Goal: Communication & Community: Participate in discussion

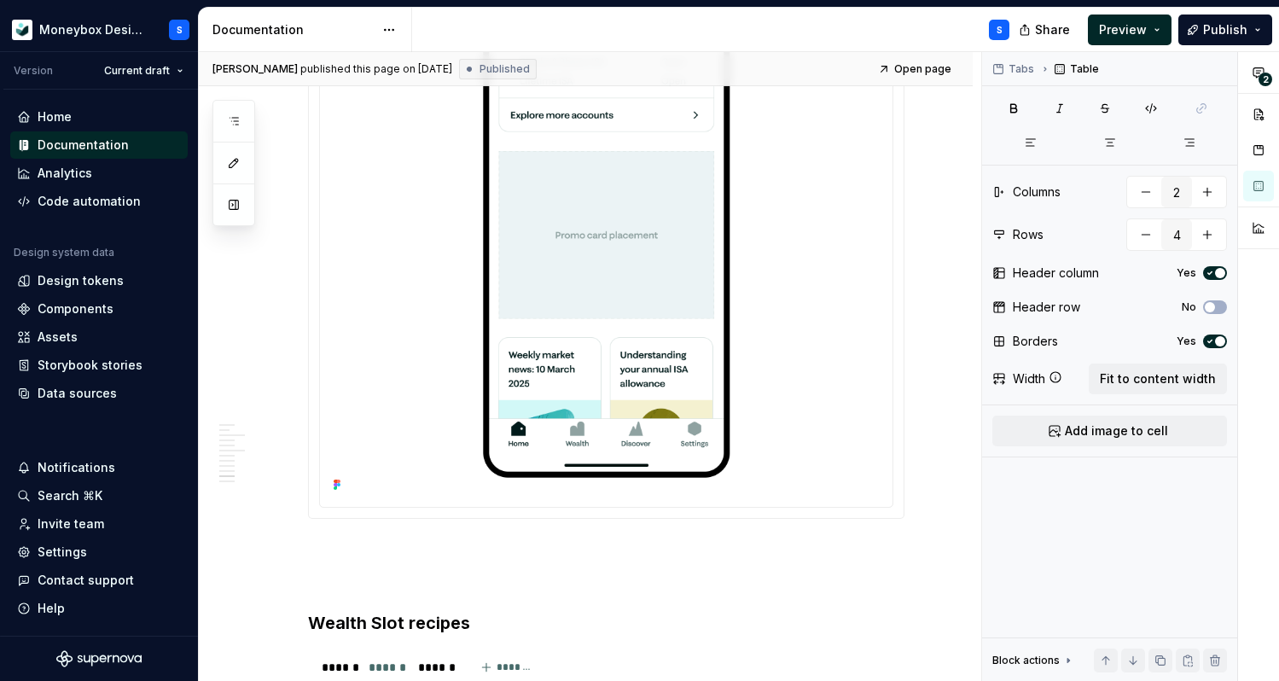
scroll to position [4140, 0]
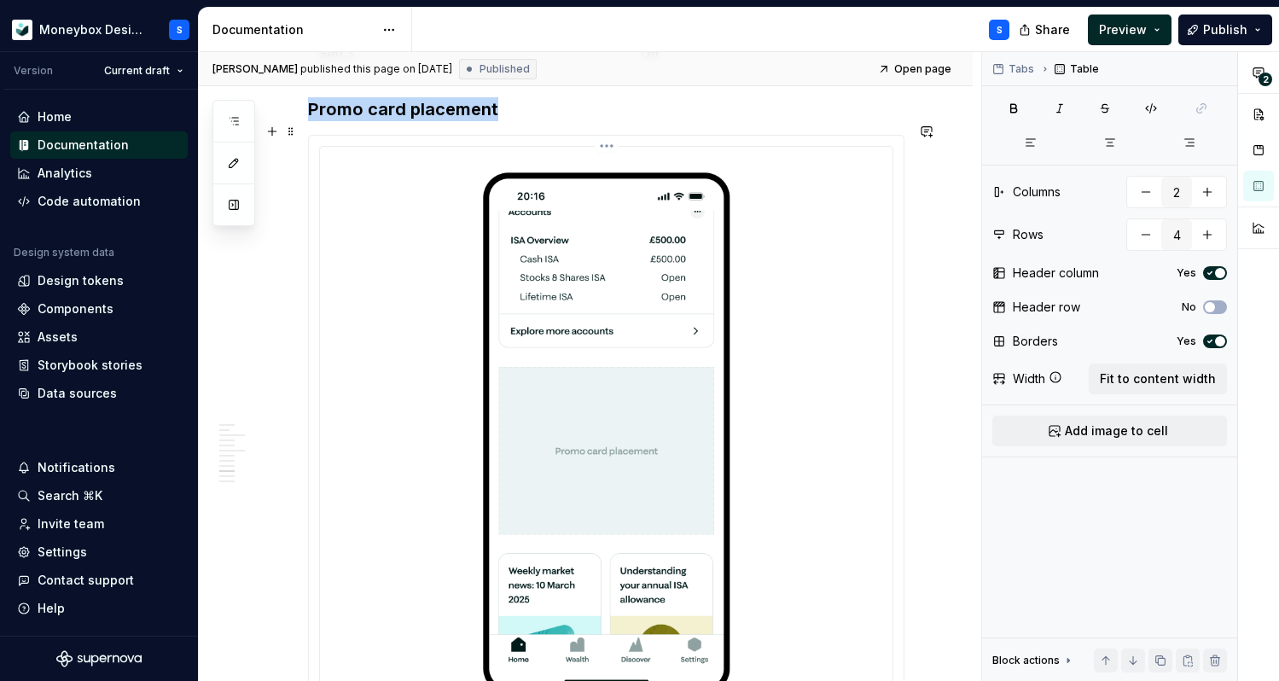
click at [717, 322] on img at bounding box center [606, 433] width 559 height 559
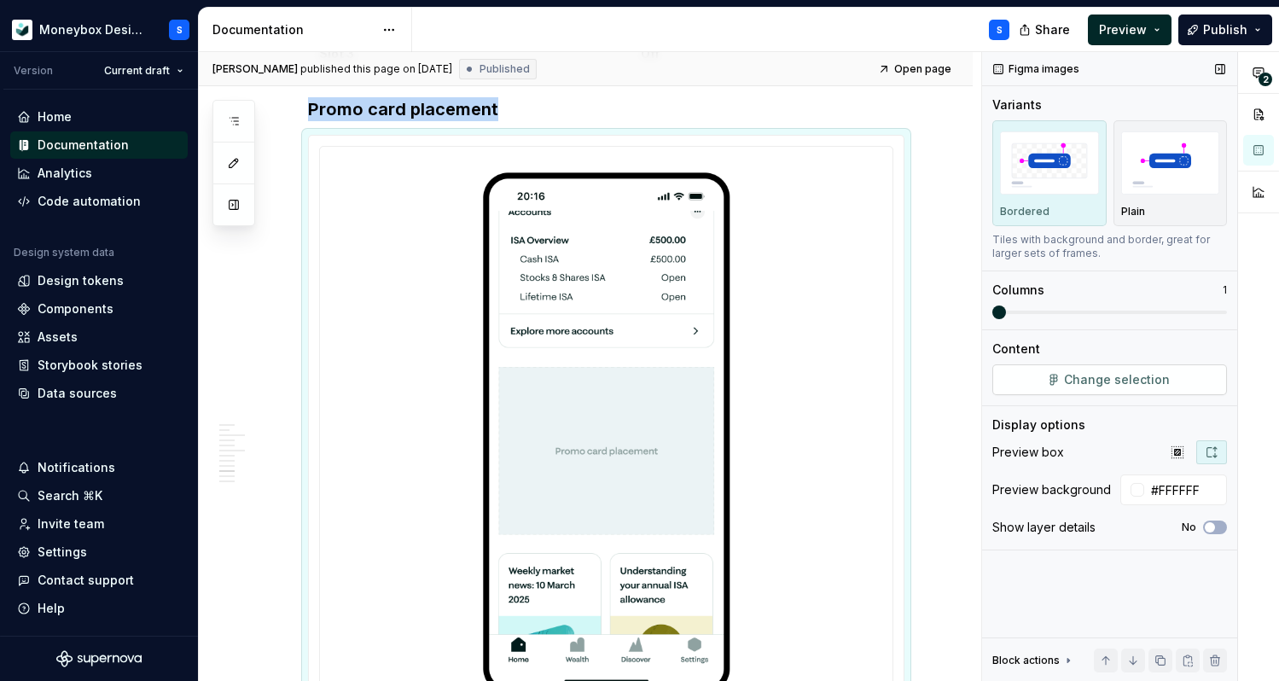
click at [1122, 382] on span "Change selection" at bounding box center [1117, 379] width 106 height 17
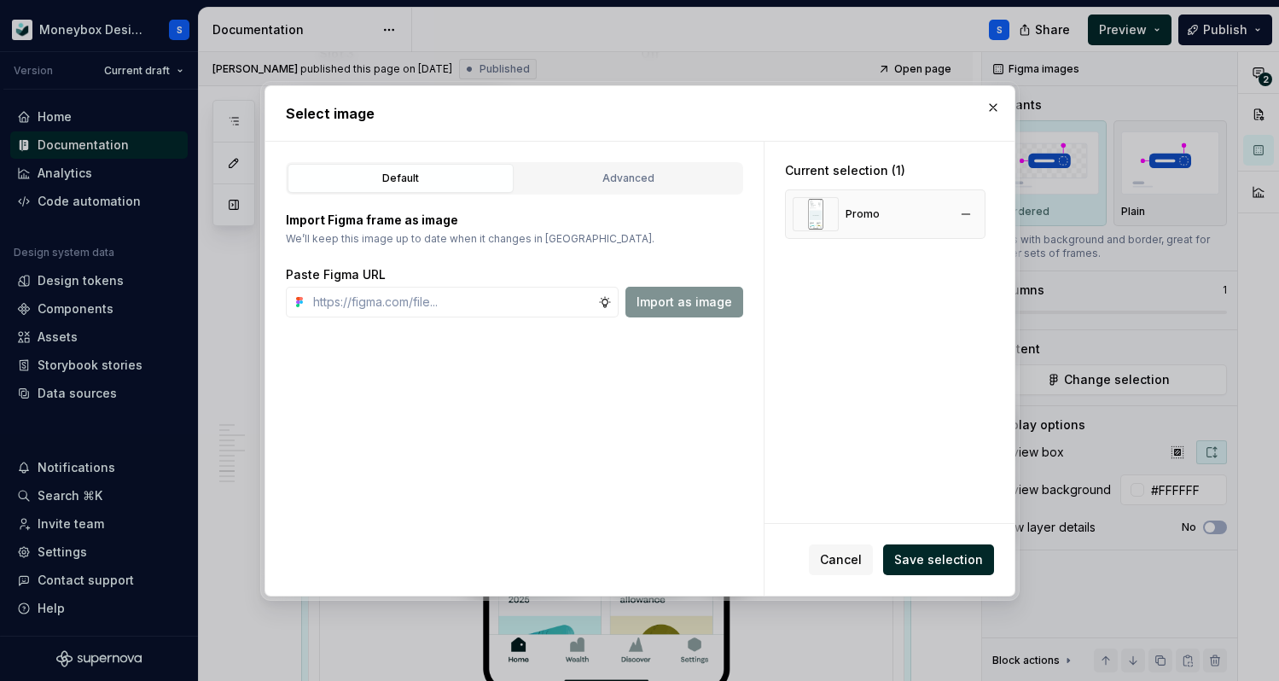
click at [867, 228] on div "Promo" at bounding box center [835, 214] width 87 height 34
click at [992, 108] on button "button" at bounding box center [993, 108] width 24 height 24
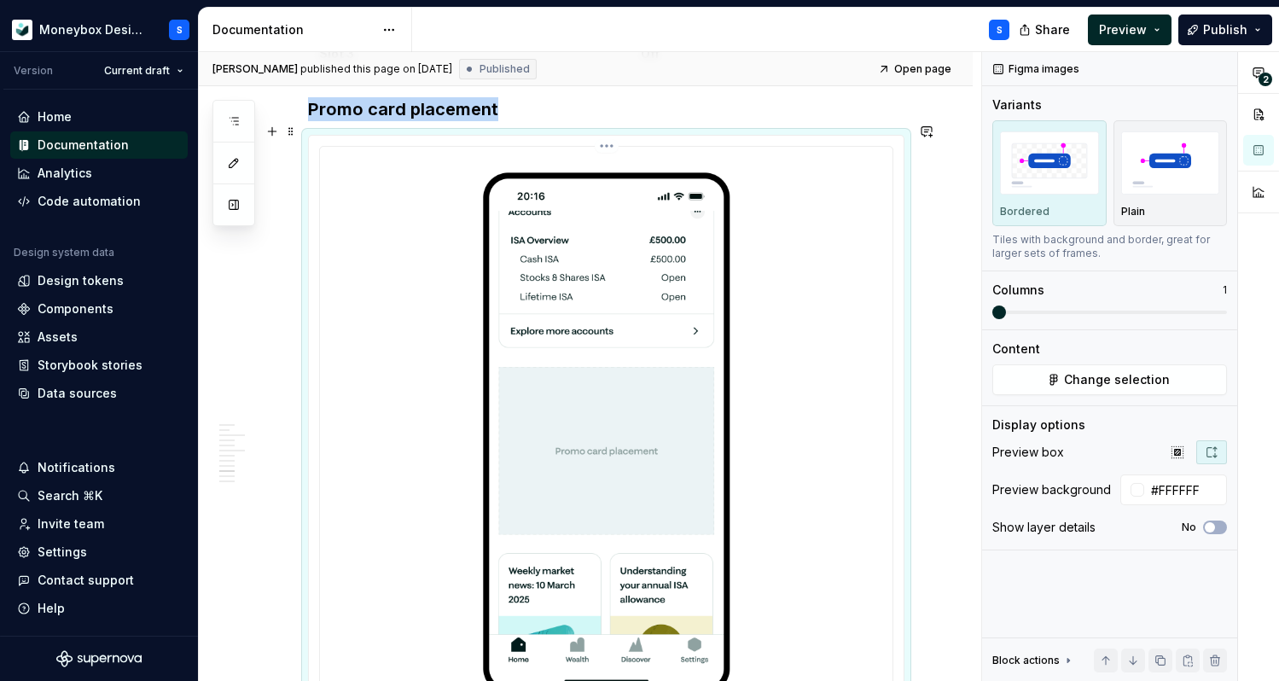
click at [611, 244] on img at bounding box center [606, 433] width 559 height 559
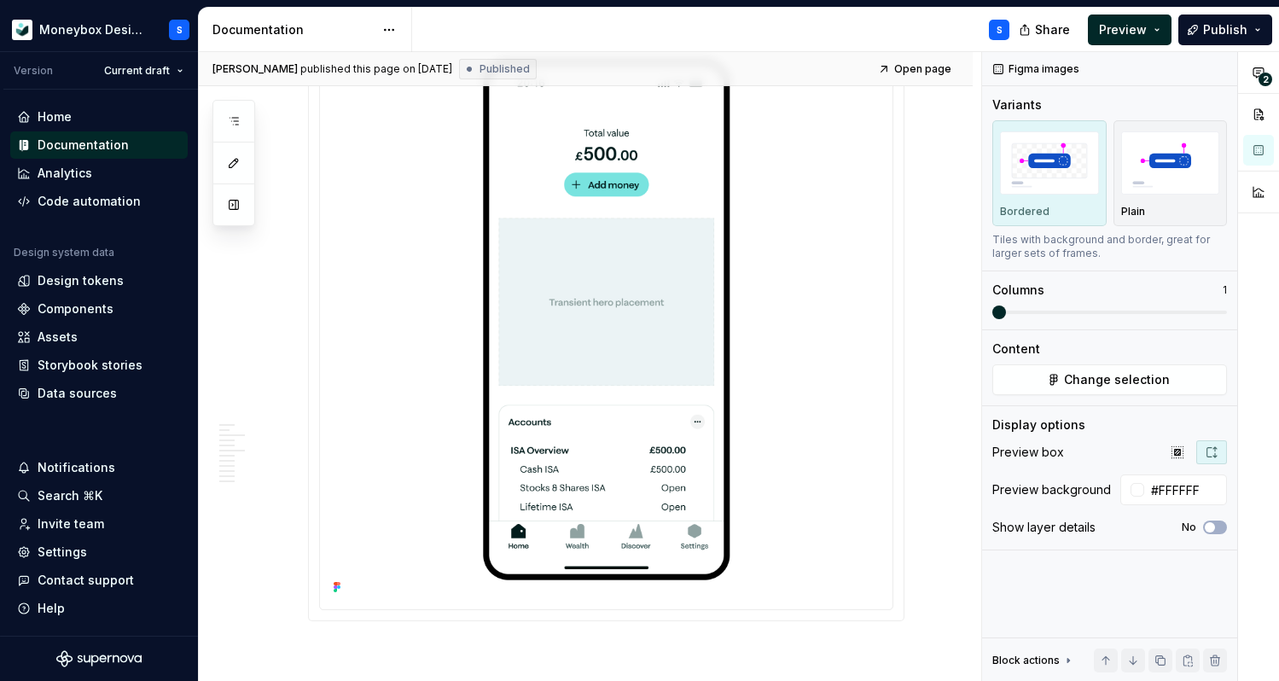
scroll to position [2666, 0]
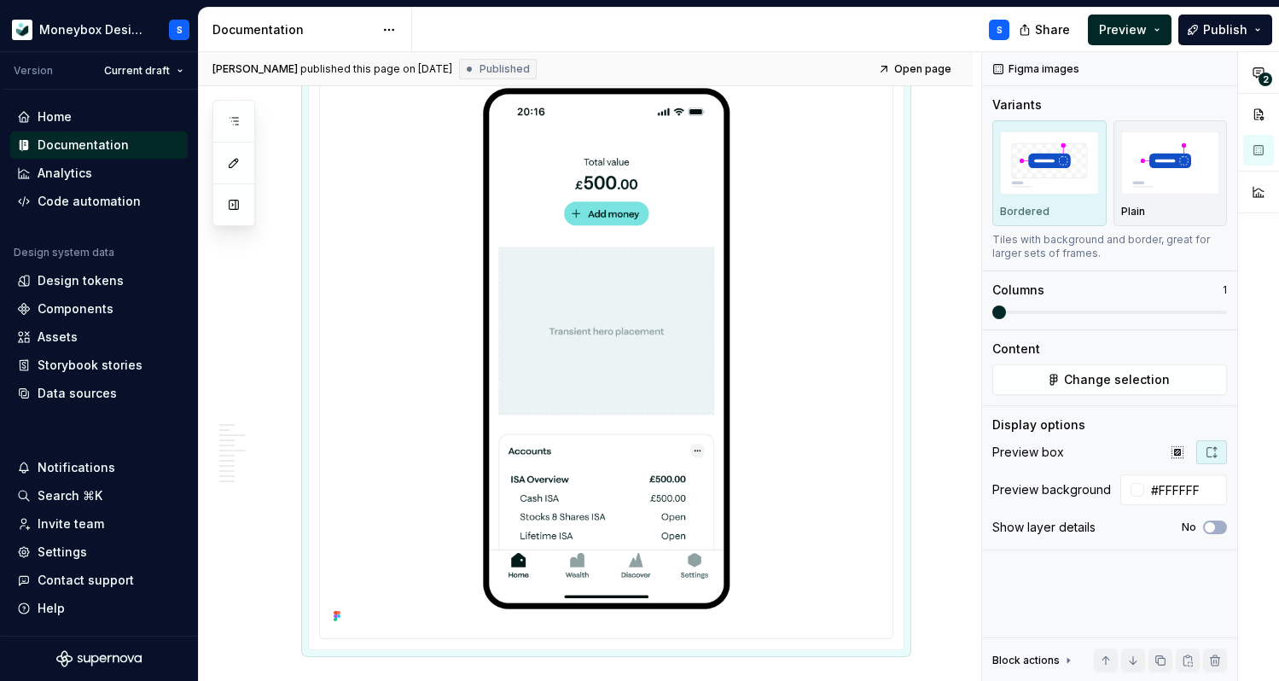
click at [407, 573] on img at bounding box center [606, 348] width 559 height 559
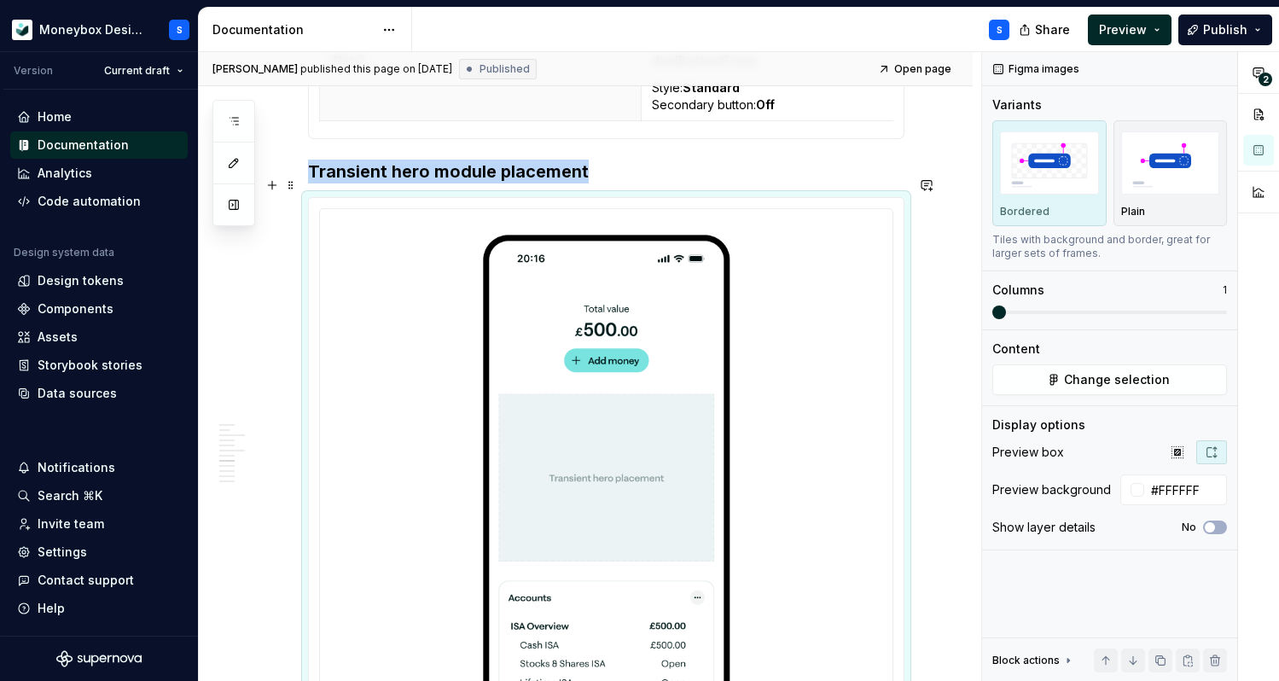
scroll to position [2550, 0]
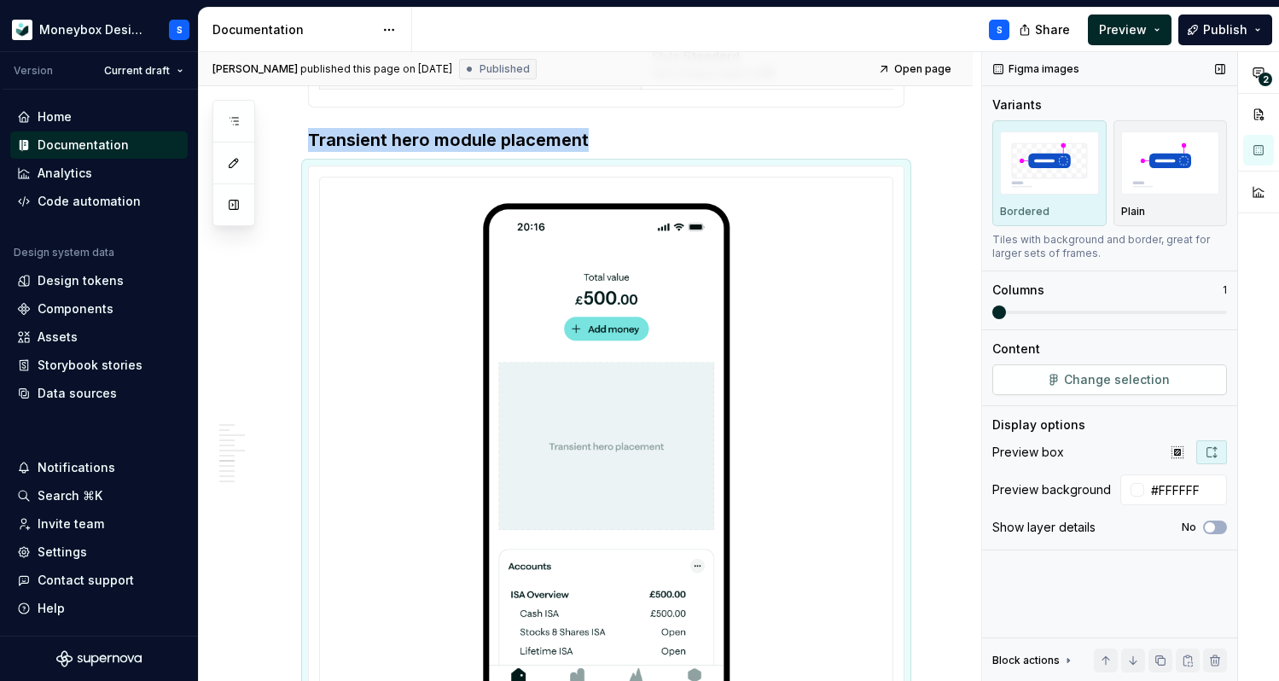
click at [1121, 380] on span "Change selection" at bounding box center [1117, 379] width 106 height 17
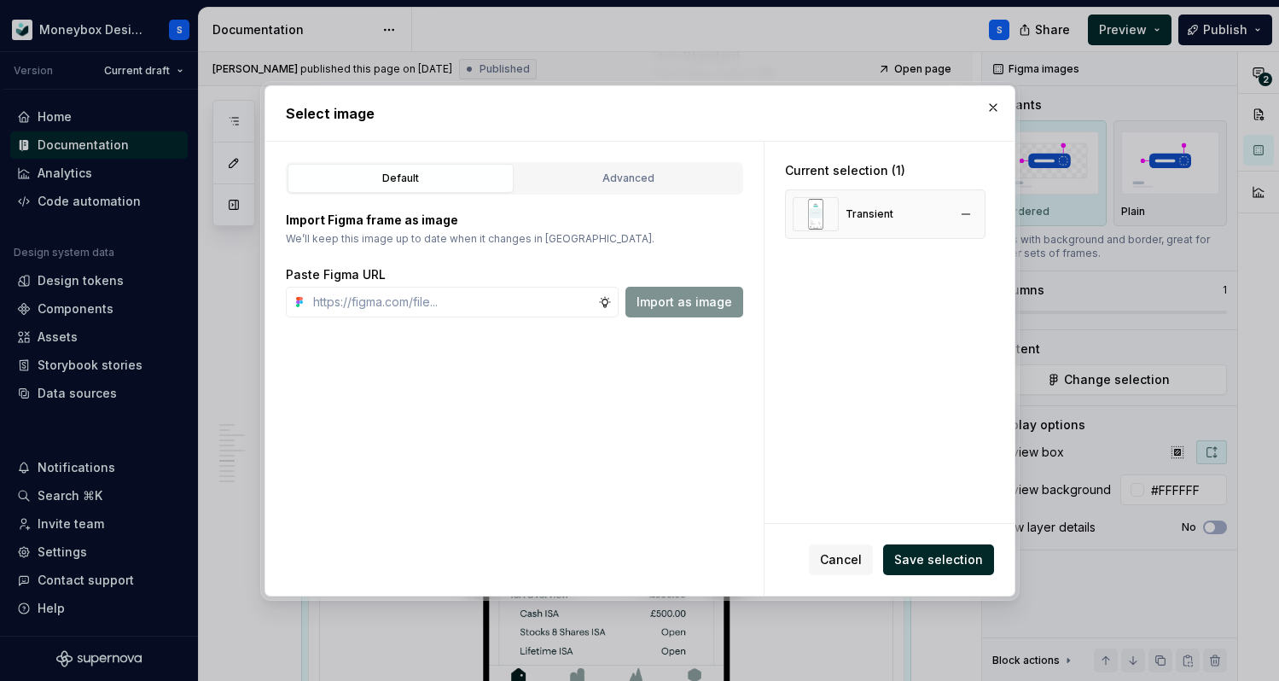
click at [821, 224] on img at bounding box center [815, 214] width 46 height 34
click at [597, 183] on div "Advanced" at bounding box center [628, 178] width 214 height 17
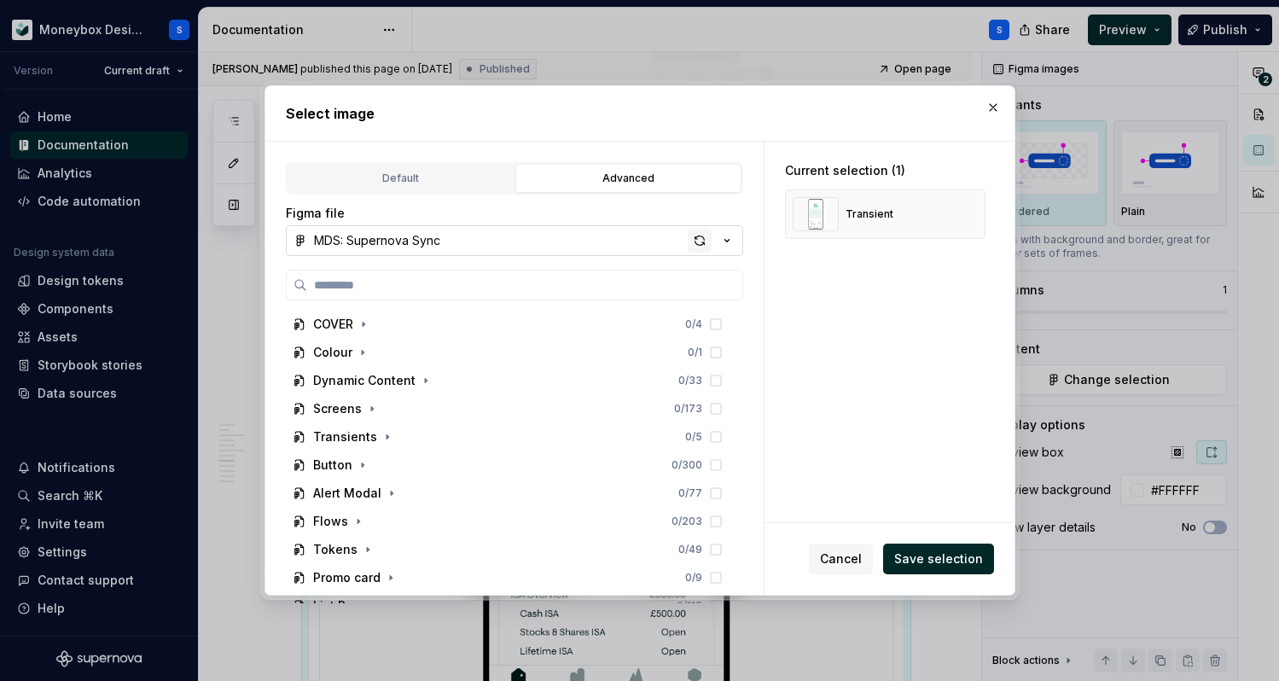
click at [705, 244] on div "button" at bounding box center [700, 241] width 24 height 24
click at [816, 222] on img at bounding box center [815, 214] width 46 height 34
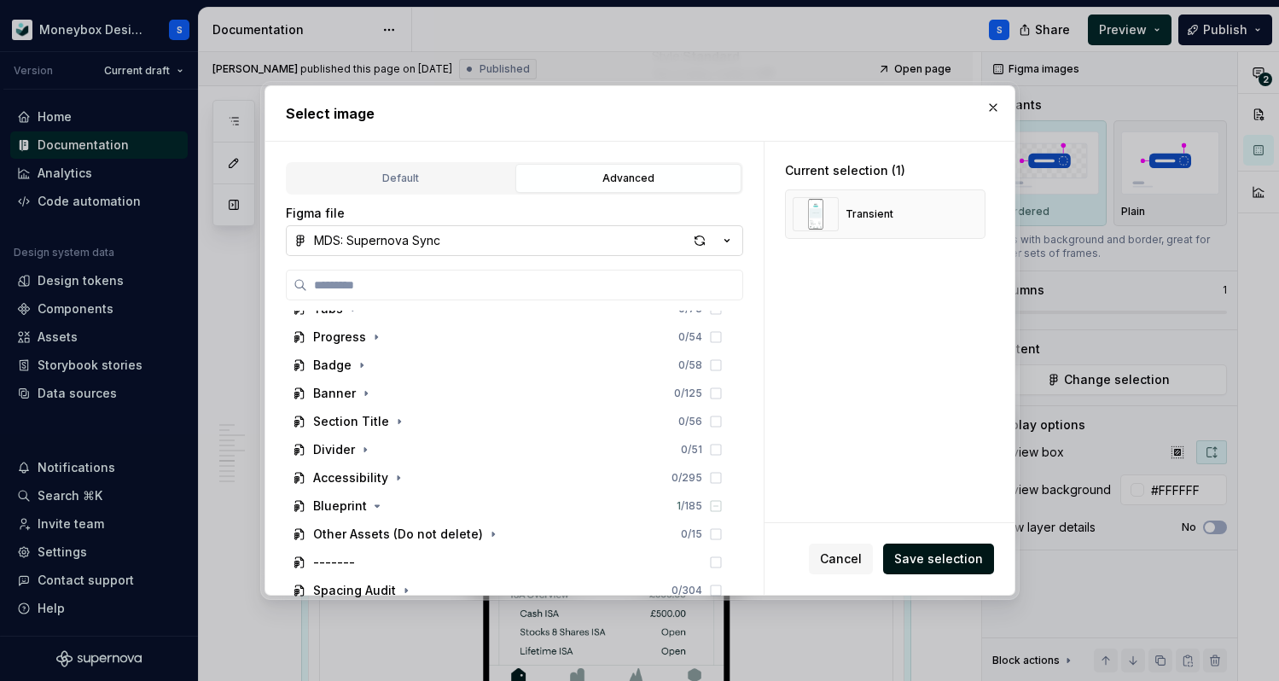
click at [973, 559] on span "Save selection" at bounding box center [938, 558] width 89 height 17
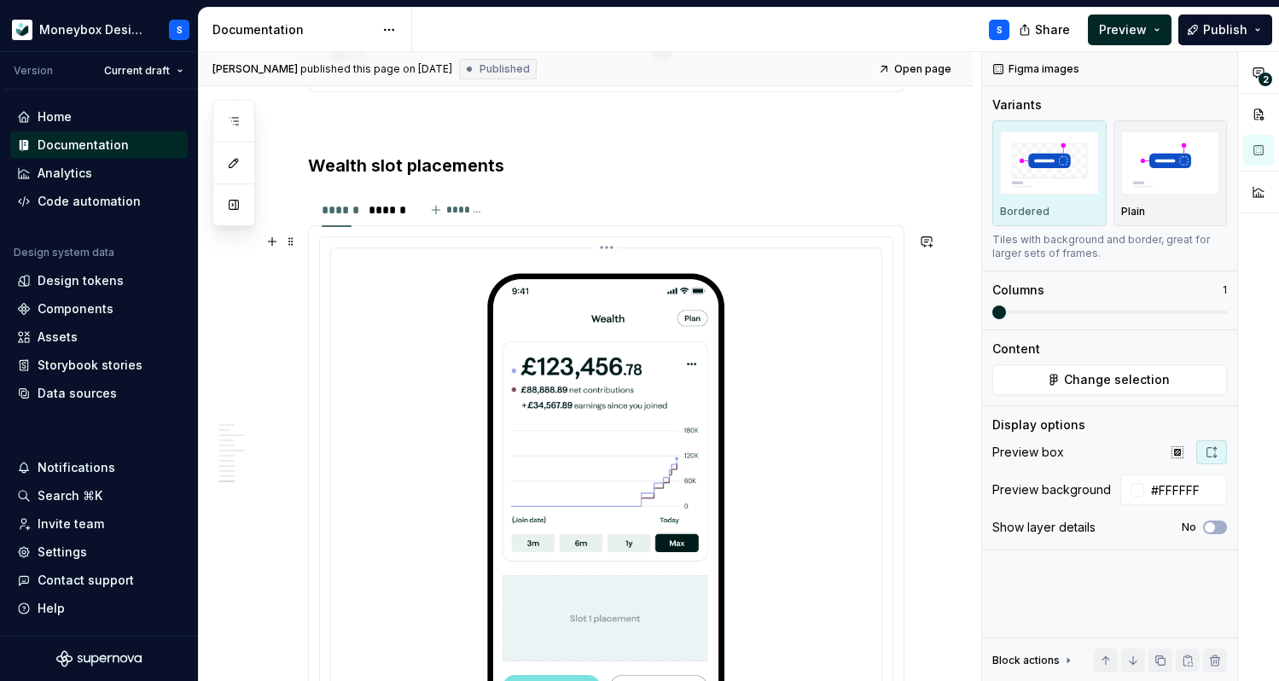
scroll to position [5608, 0]
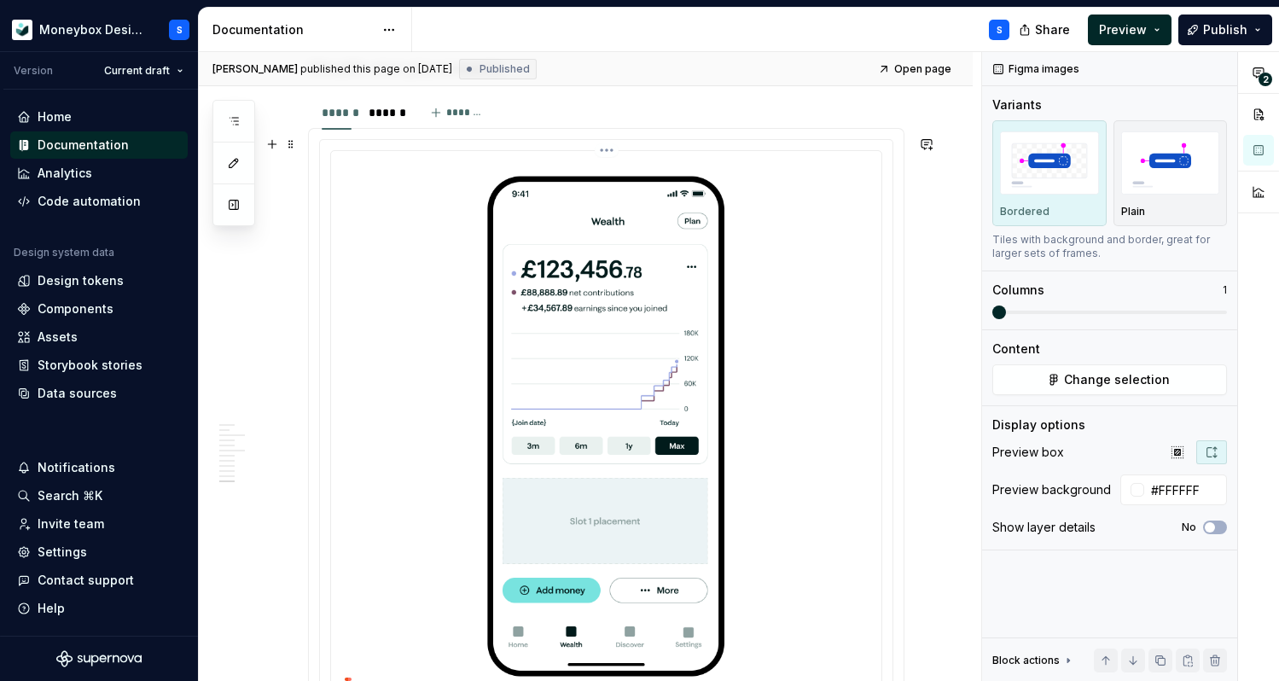
click at [792, 331] on img at bounding box center [606, 426] width 537 height 537
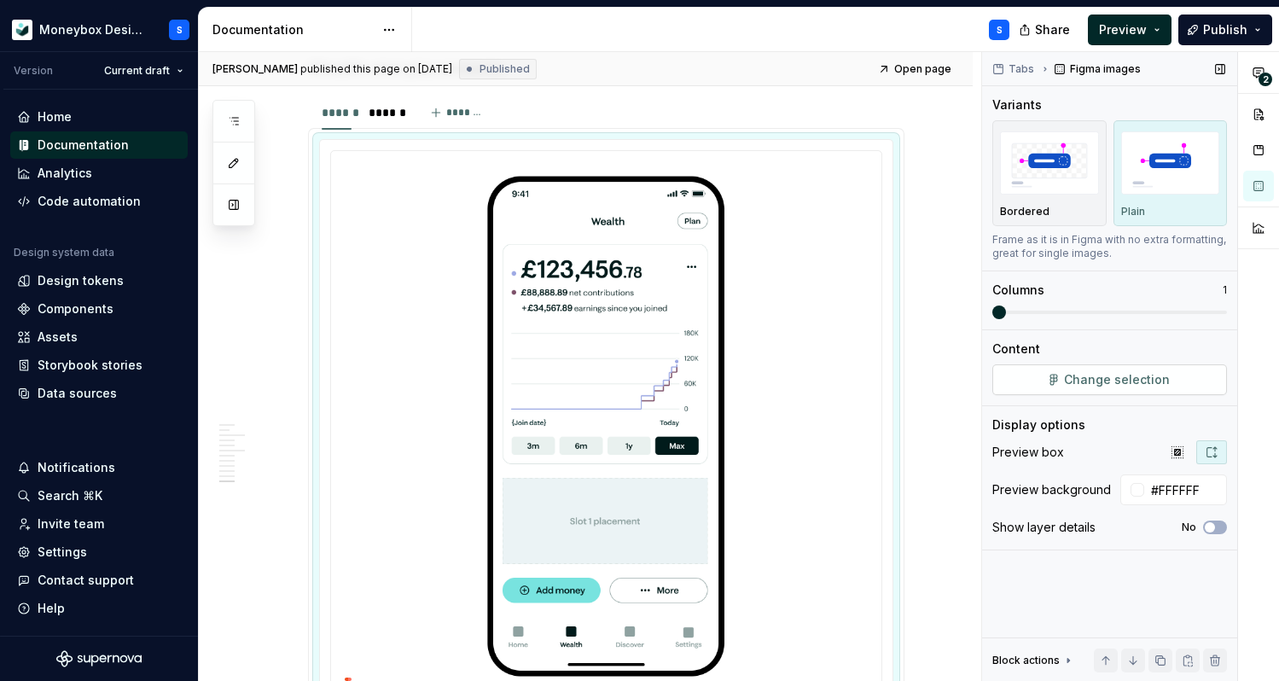
click at [1065, 383] on button "Change selection" at bounding box center [1109, 379] width 235 height 31
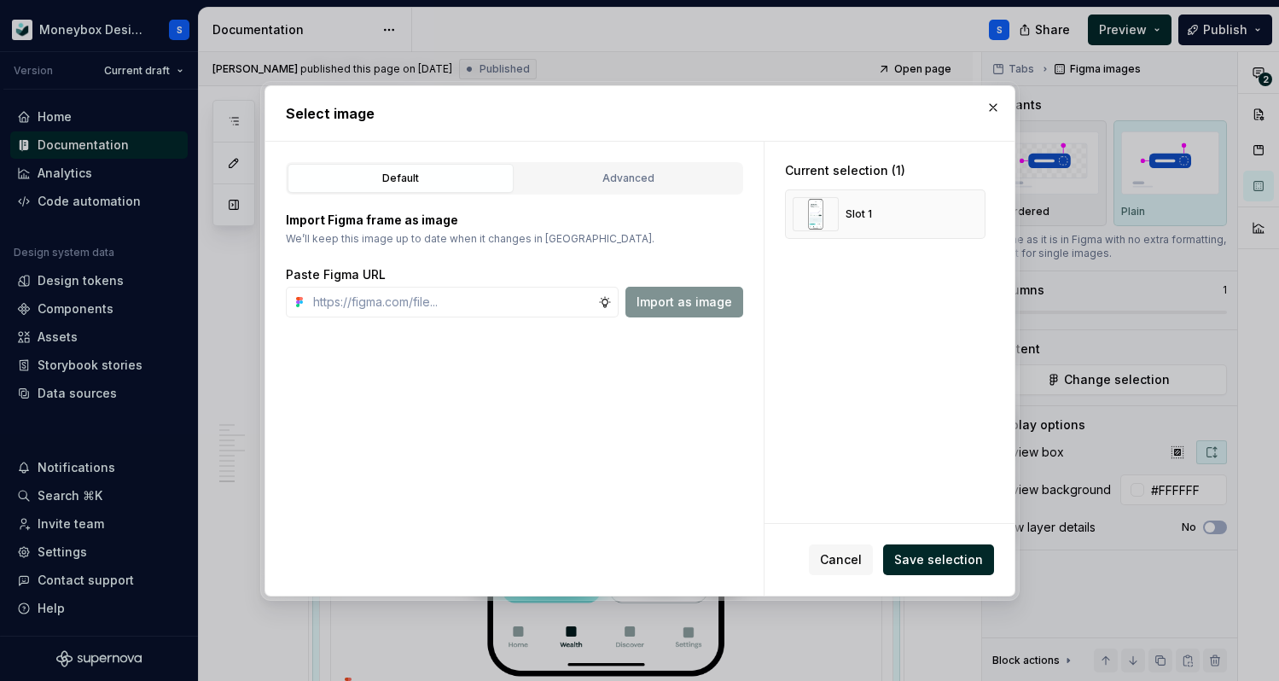
click at [584, 193] on div "Default Advanced" at bounding box center [514, 178] width 457 height 32
click at [589, 189] on button "Advanced" at bounding box center [628, 178] width 226 height 29
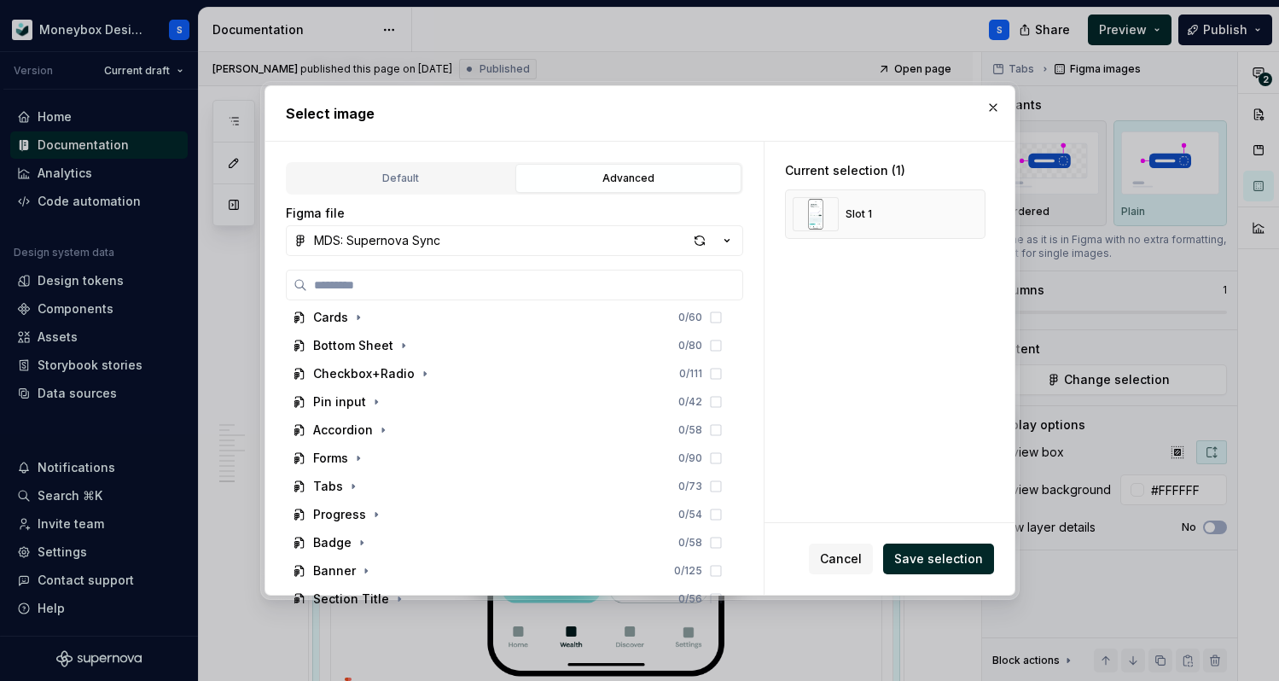
scroll to position [0, 0]
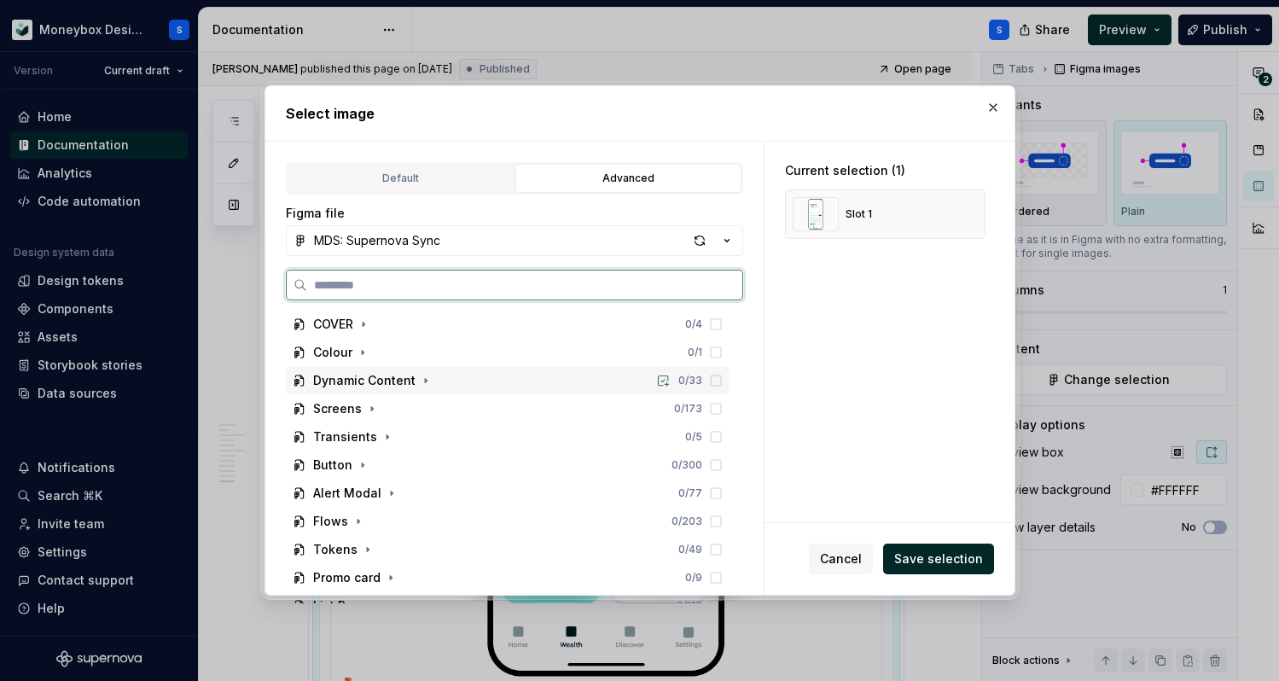
click at [490, 386] on div "Dynamic Content 0 / 33" at bounding box center [508, 380] width 444 height 27
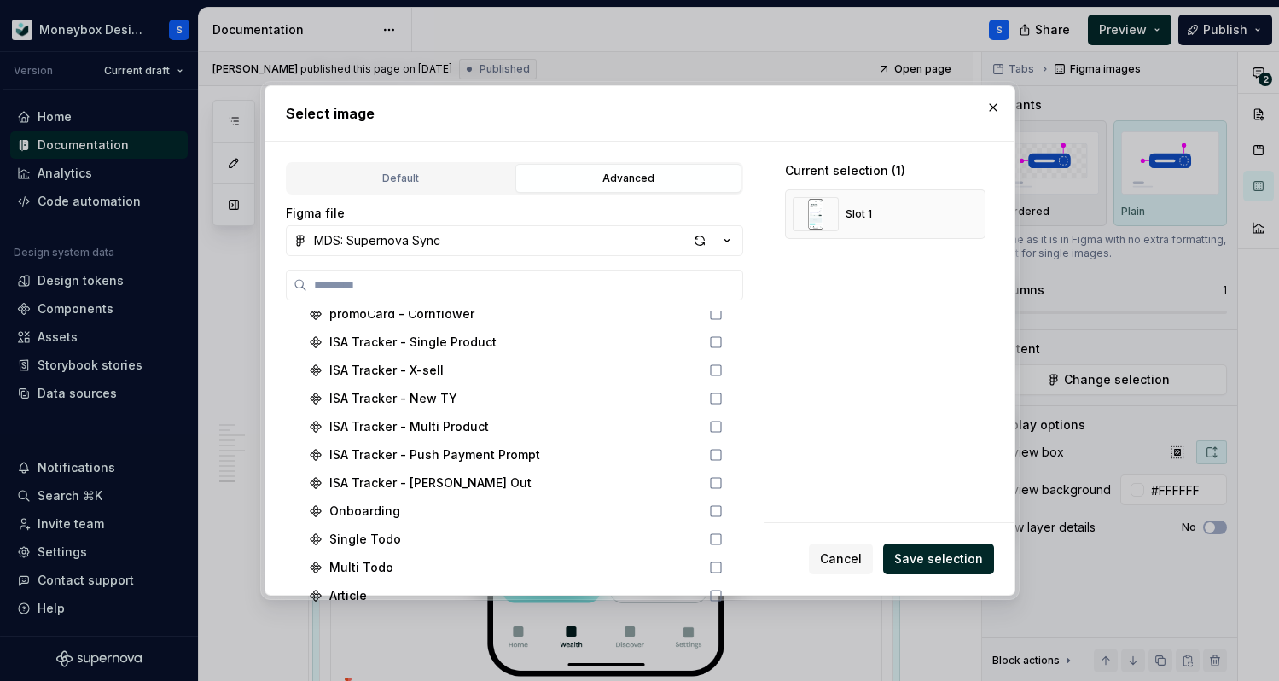
scroll to position [692, 0]
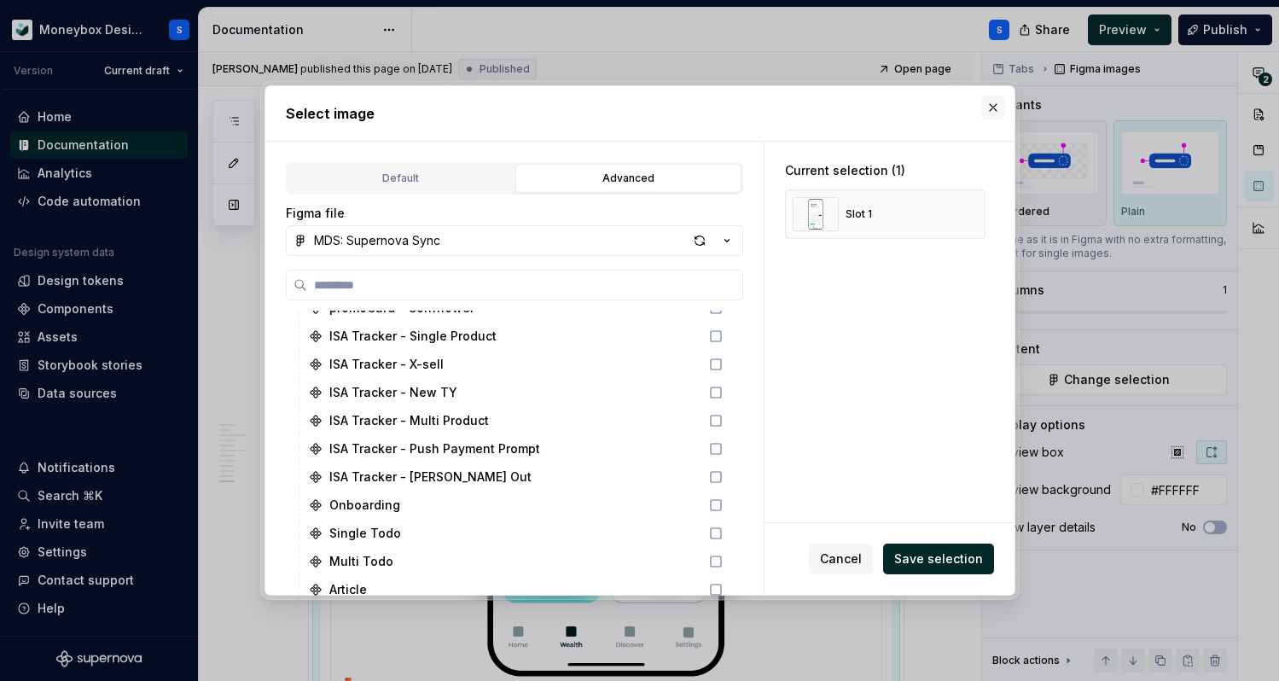
click at [994, 115] on button "button" at bounding box center [993, 108] width 24 height 24
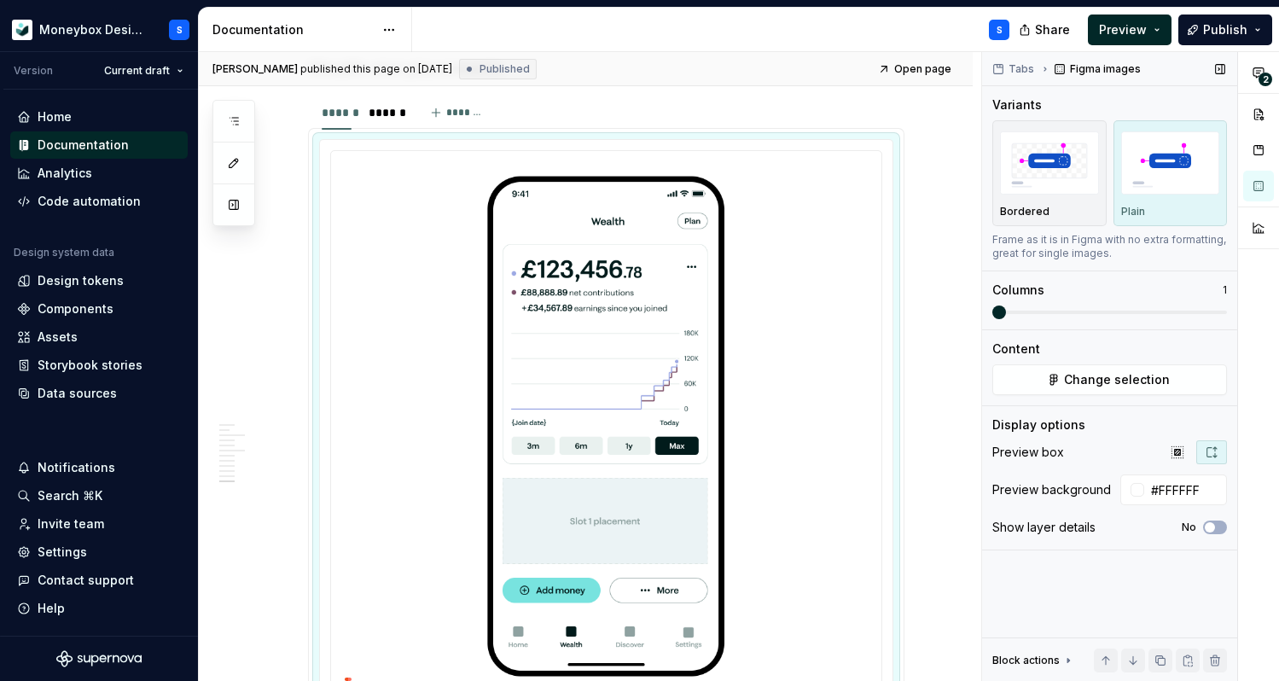
type textarea "*"
click at [651, 386] on img at bounding box center [606, 426] width 537 height 537
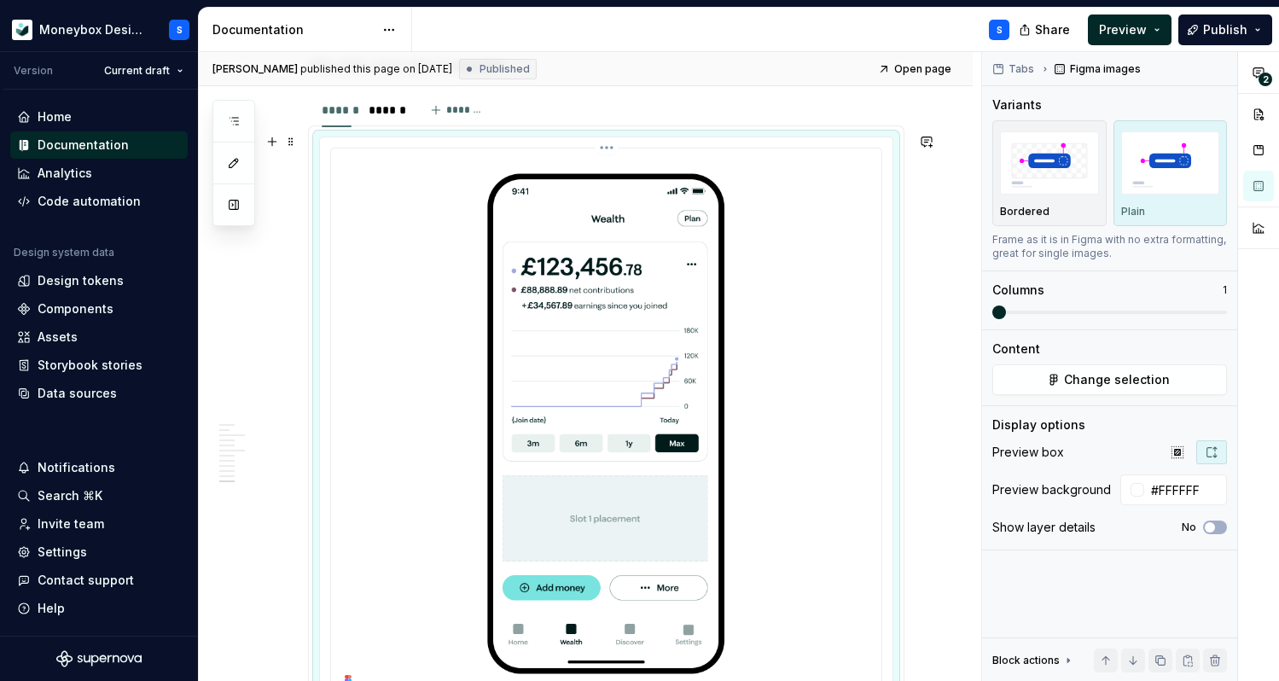
scroll to position [5590, 0]
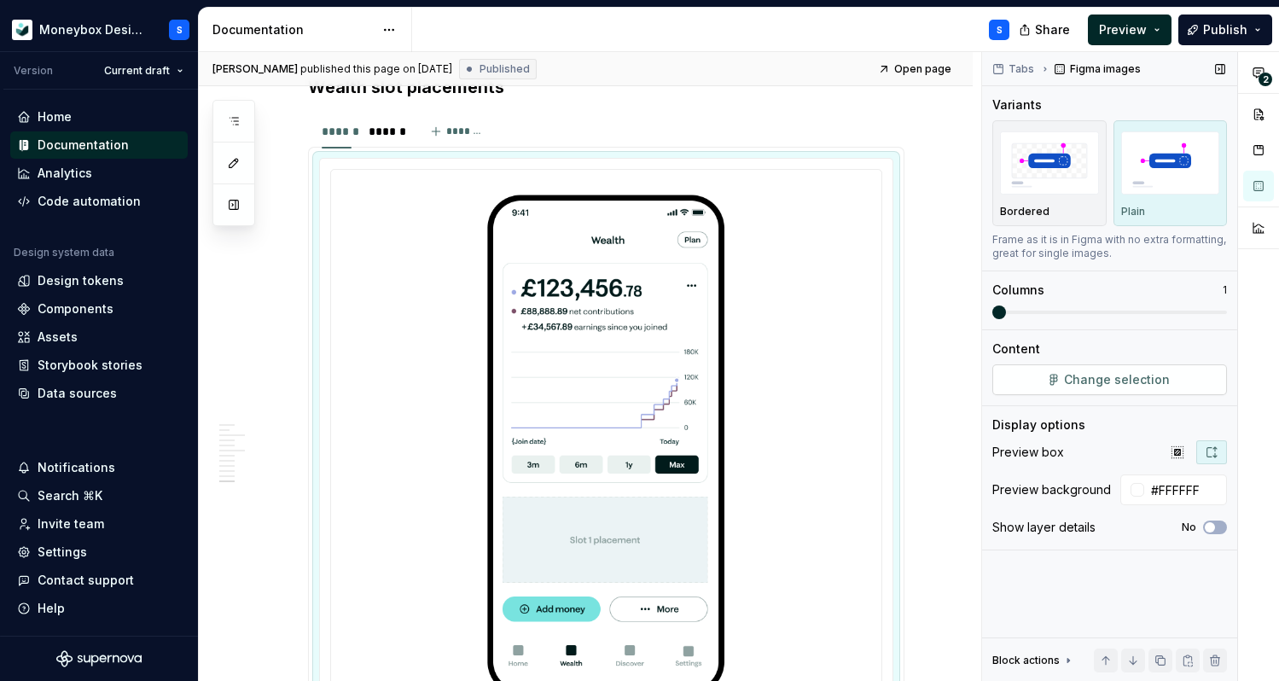
click at [1063, 372] on button "Change selection" at bounding box center [1109, 379] width 235 height 31
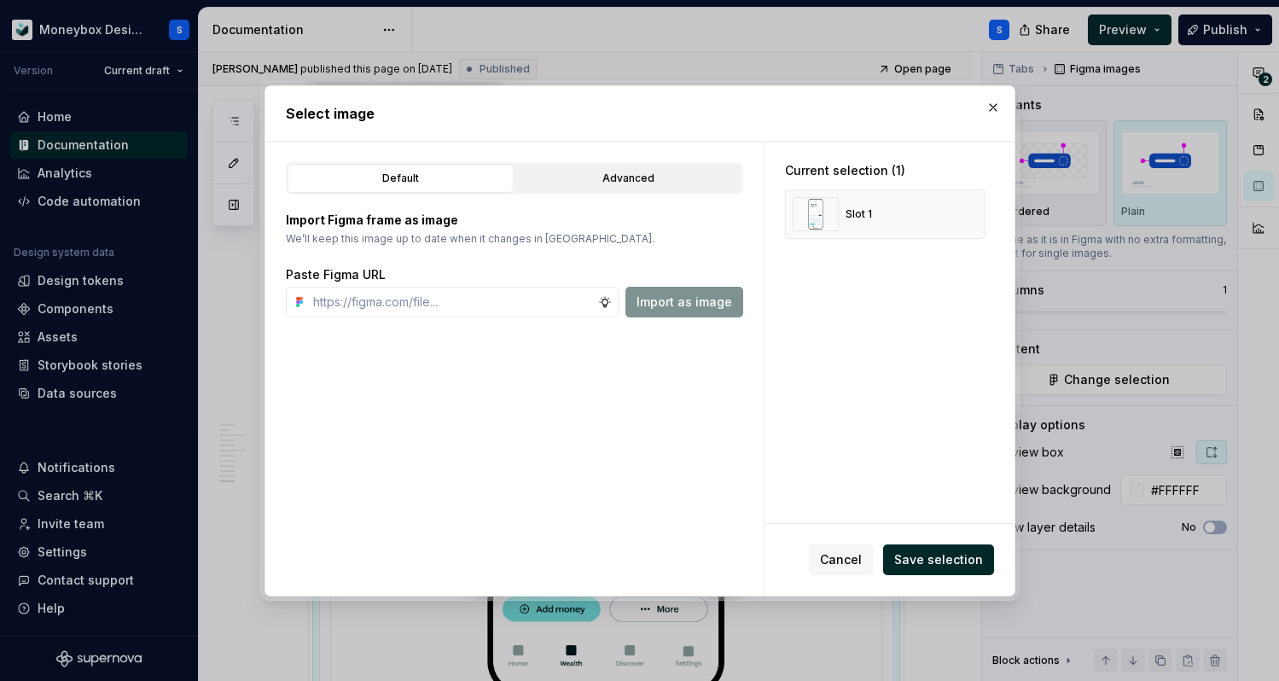
click at [616, 172] on div "Advanced" at bounding box center [628, 178] width 214 height 17
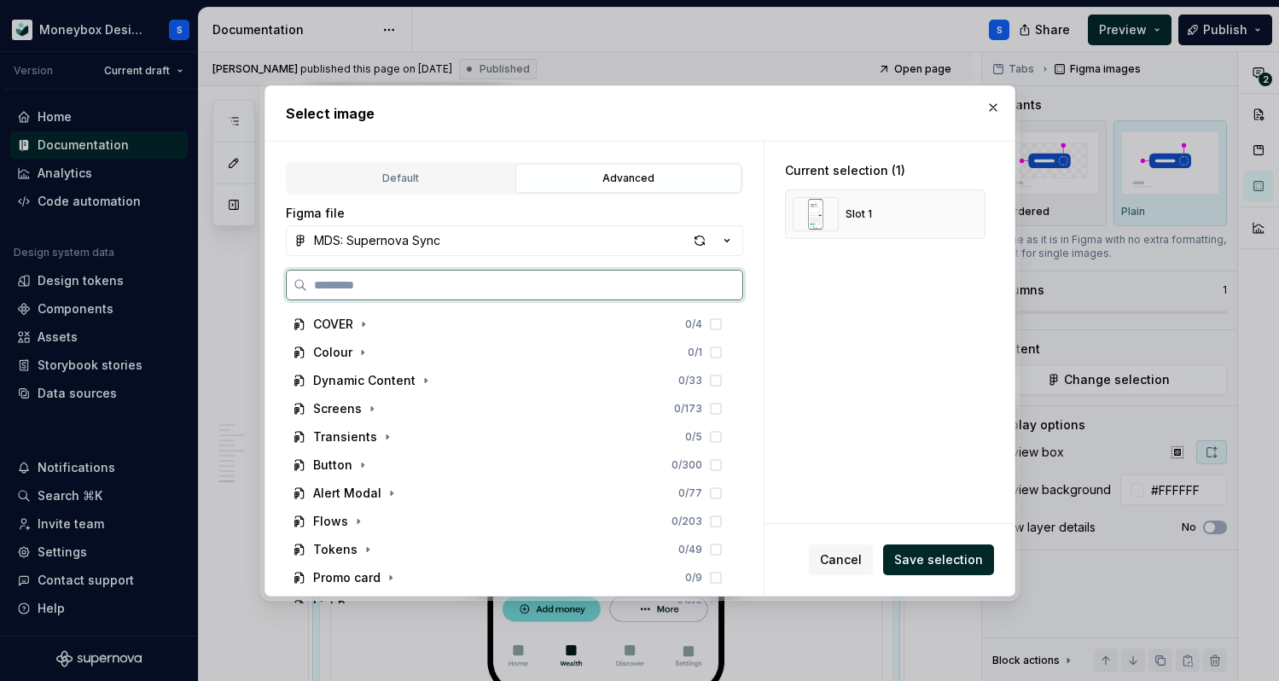
click at [478, 283] on input "search" at bounding box center [524, 284] width 435 height 17
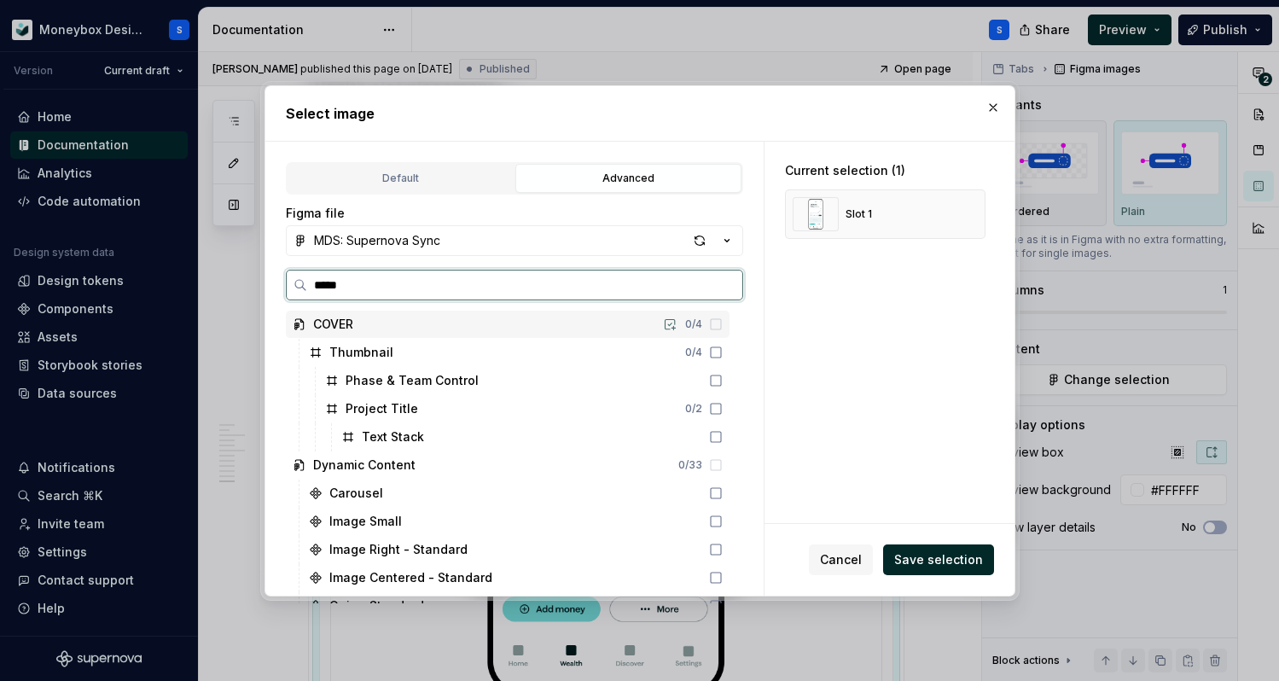
type input "******"
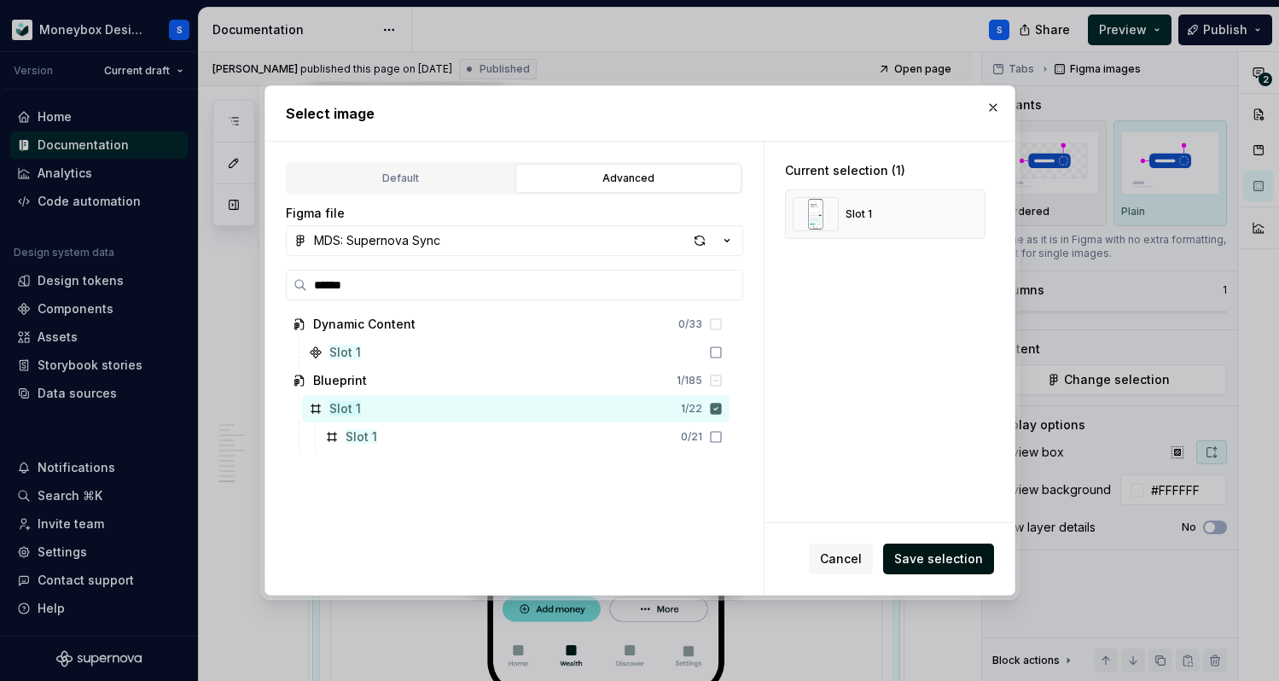
click at [940, 559] on span "Save selection" at bounding box center [938, 558] width 89 height 17
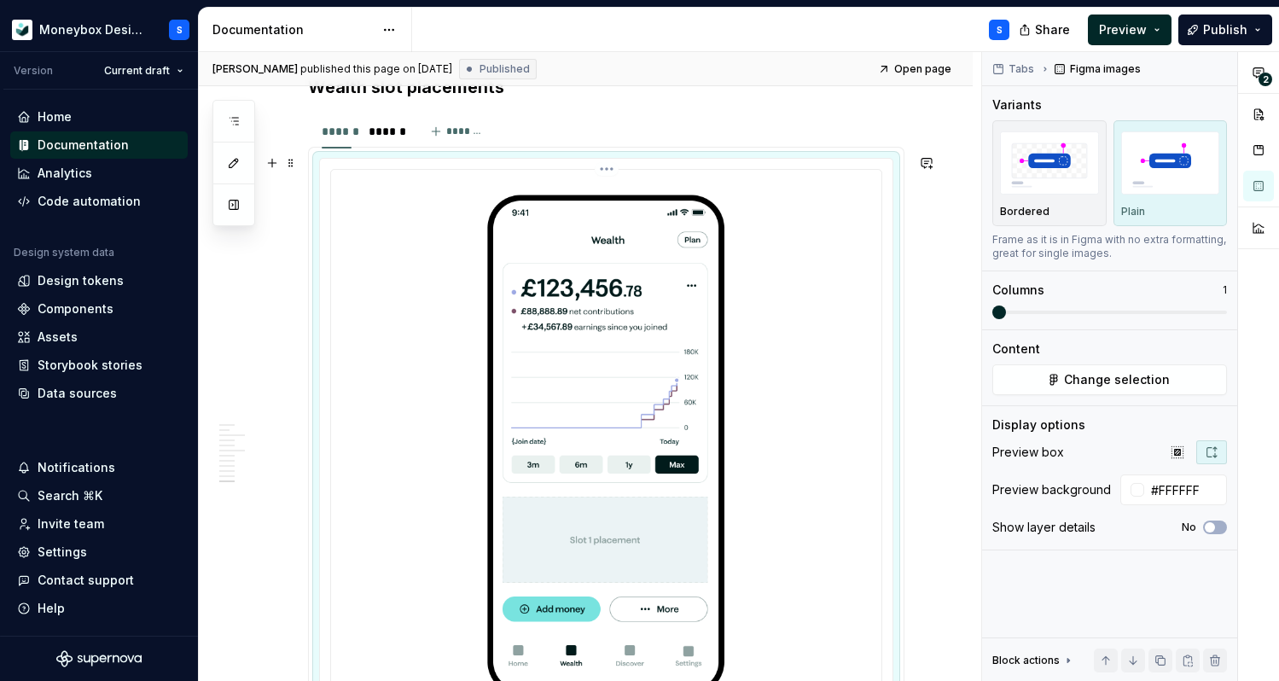
click at [575, 340] on img at bounding box center [606, 445] width 537 height 537
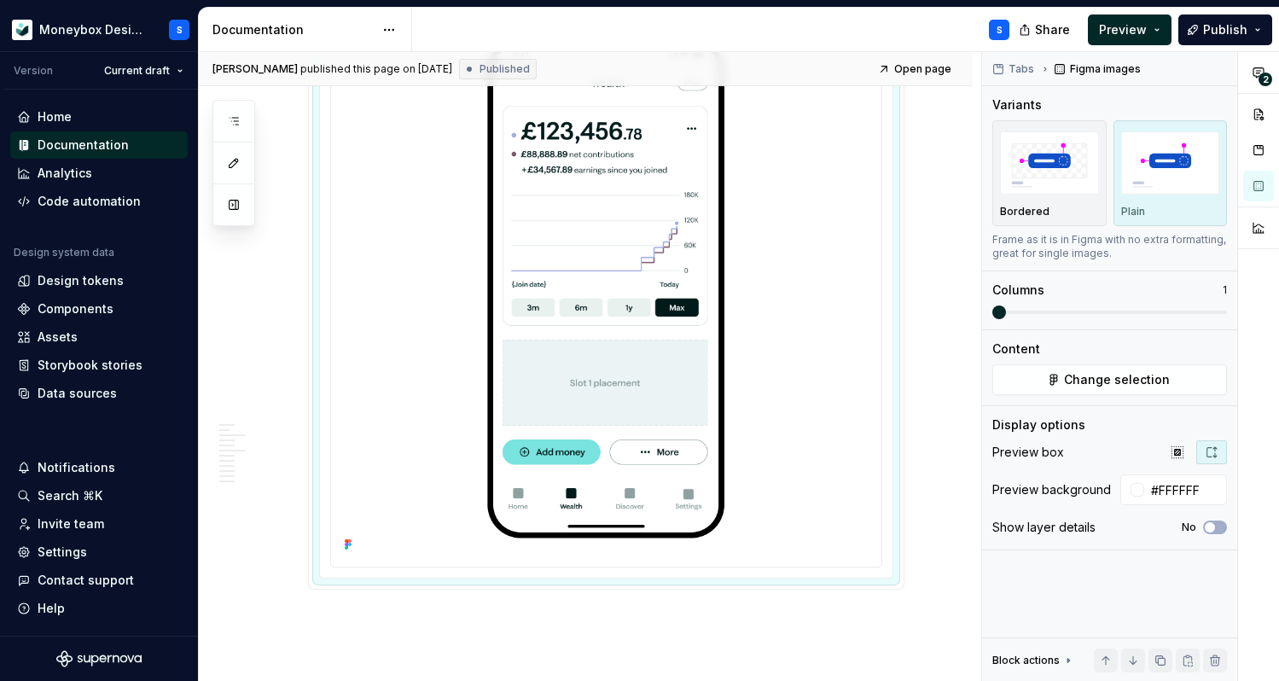
scroll to position [5763, 0]
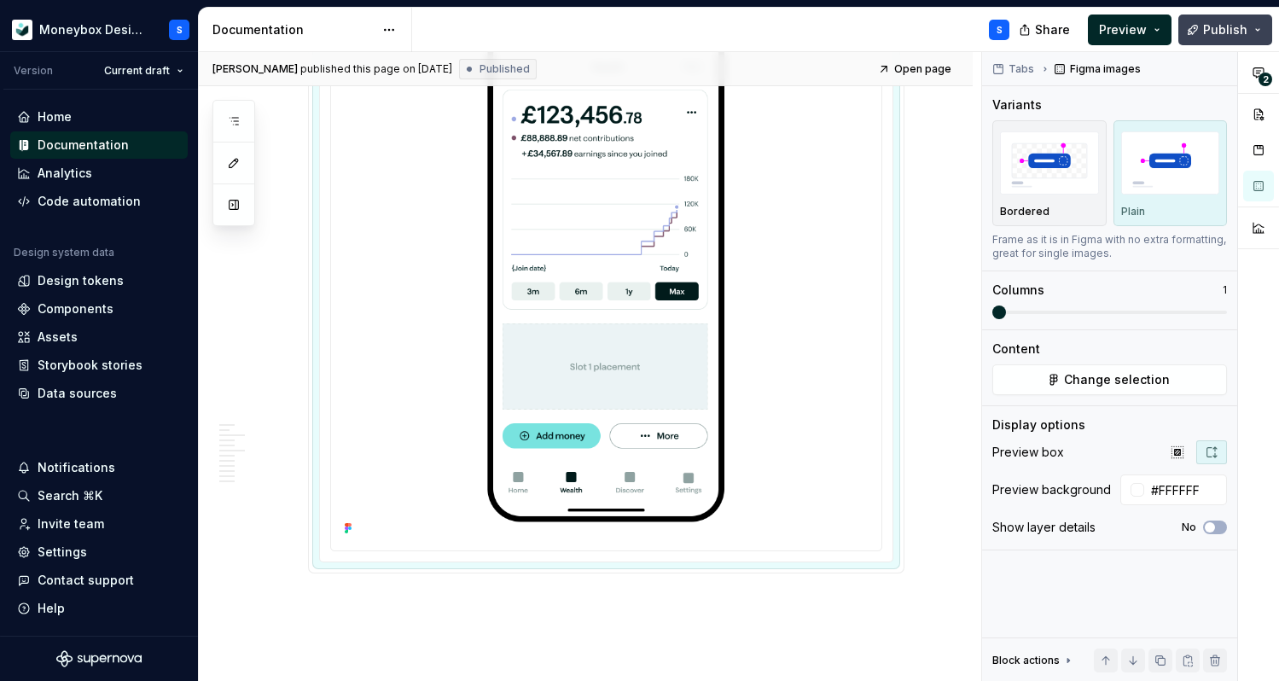
click at [1215, 33] on span "Publish" at bounding box center [1225, 29] width 44 height 17
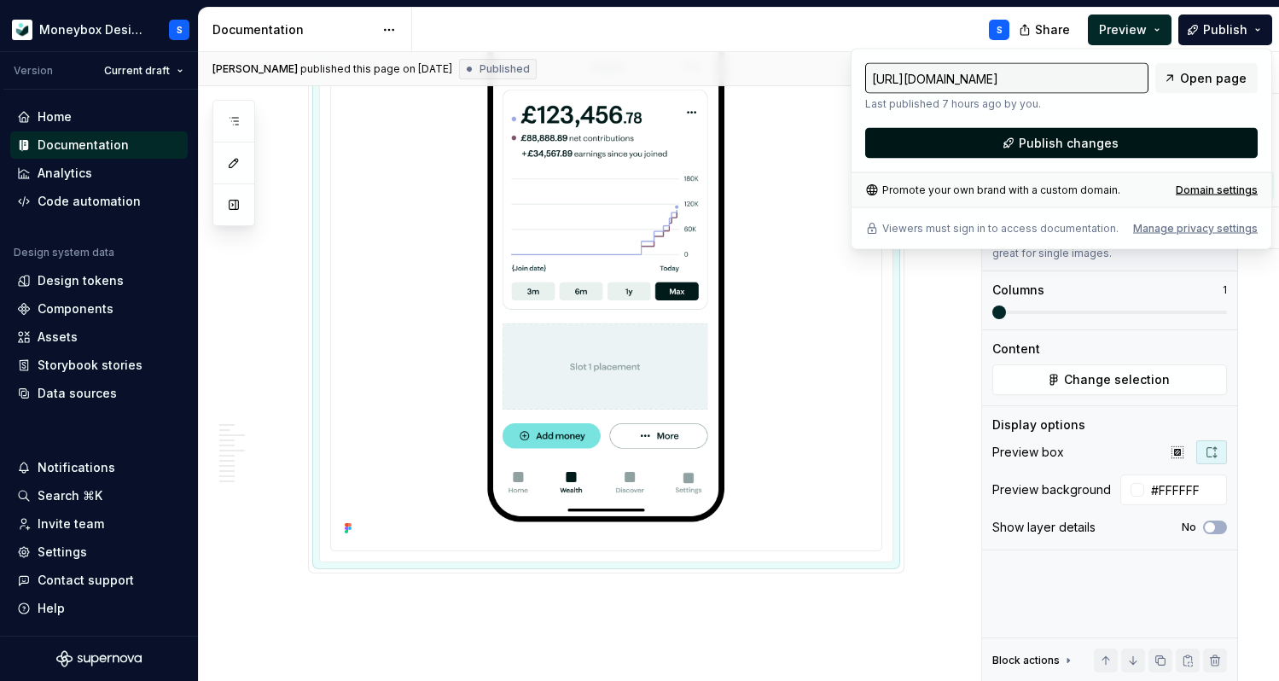
click at [1105, 143] on span "Publish changes" at bounding box center [1068, 143] width 100 height 17
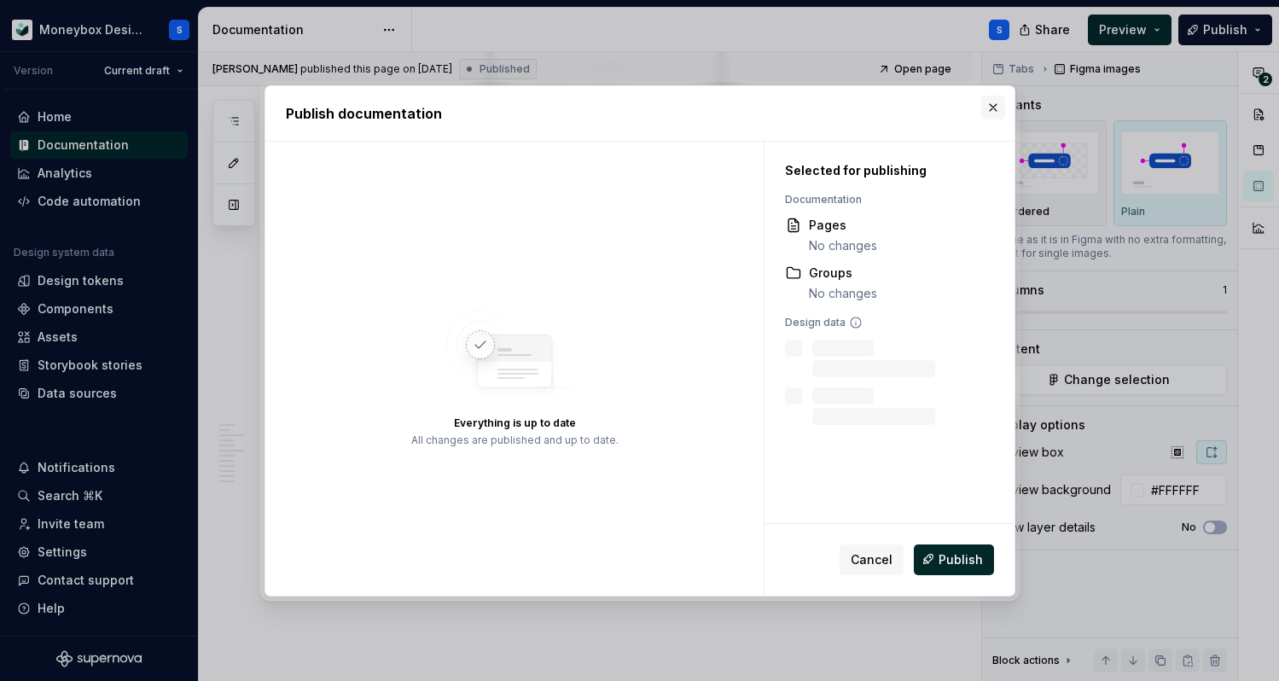
click at [987, 110] on button "button" at bounding box center [993, 108] width 24 height 24
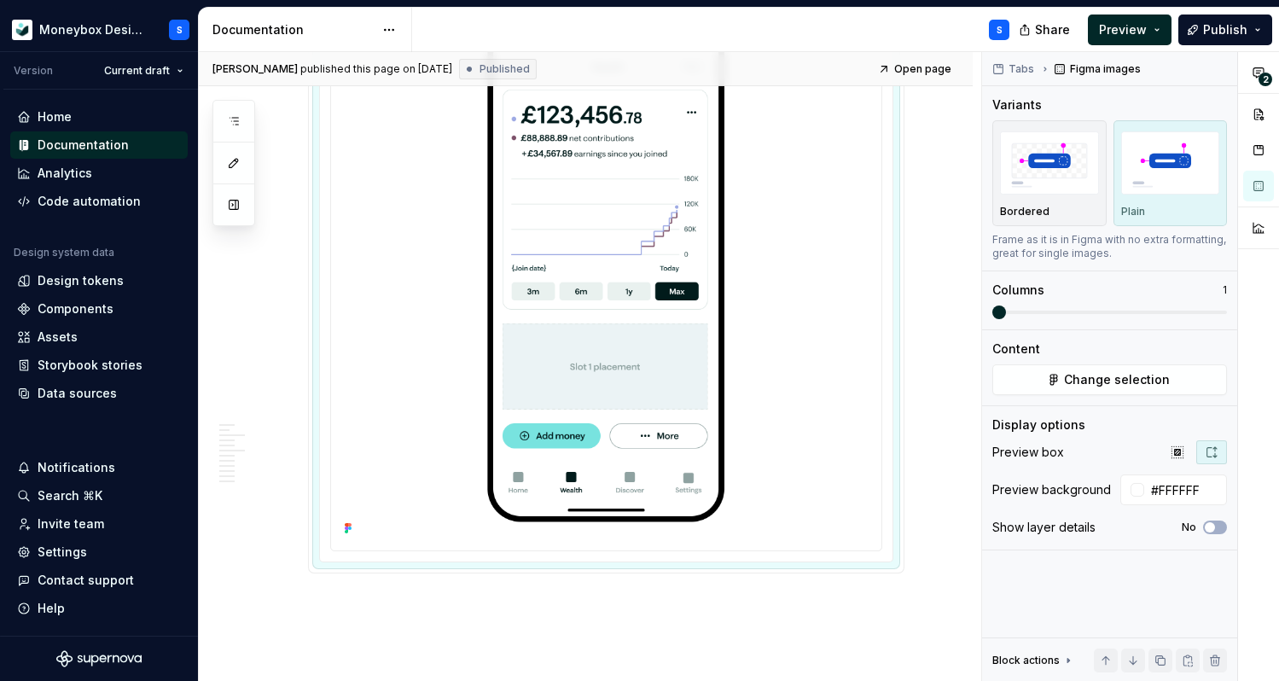
click at [688, 237] on img at bounding box center [606, 271] width 537 height 537
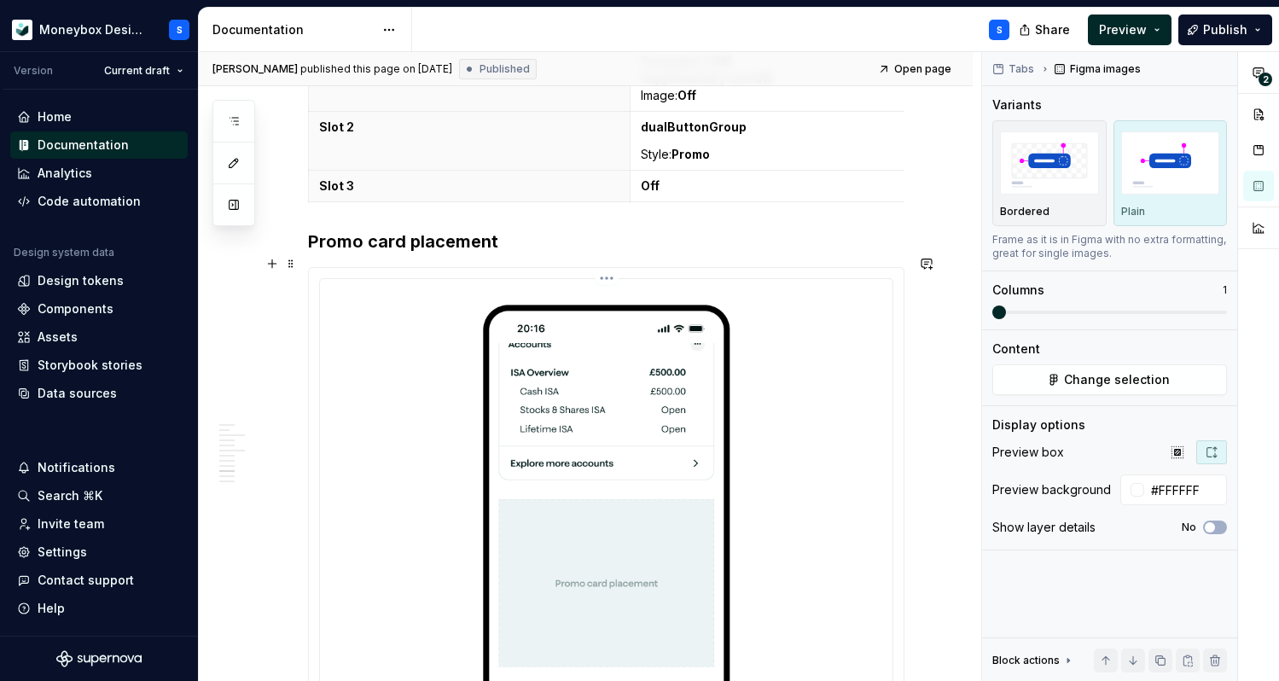
scroll to position [4244, 0]
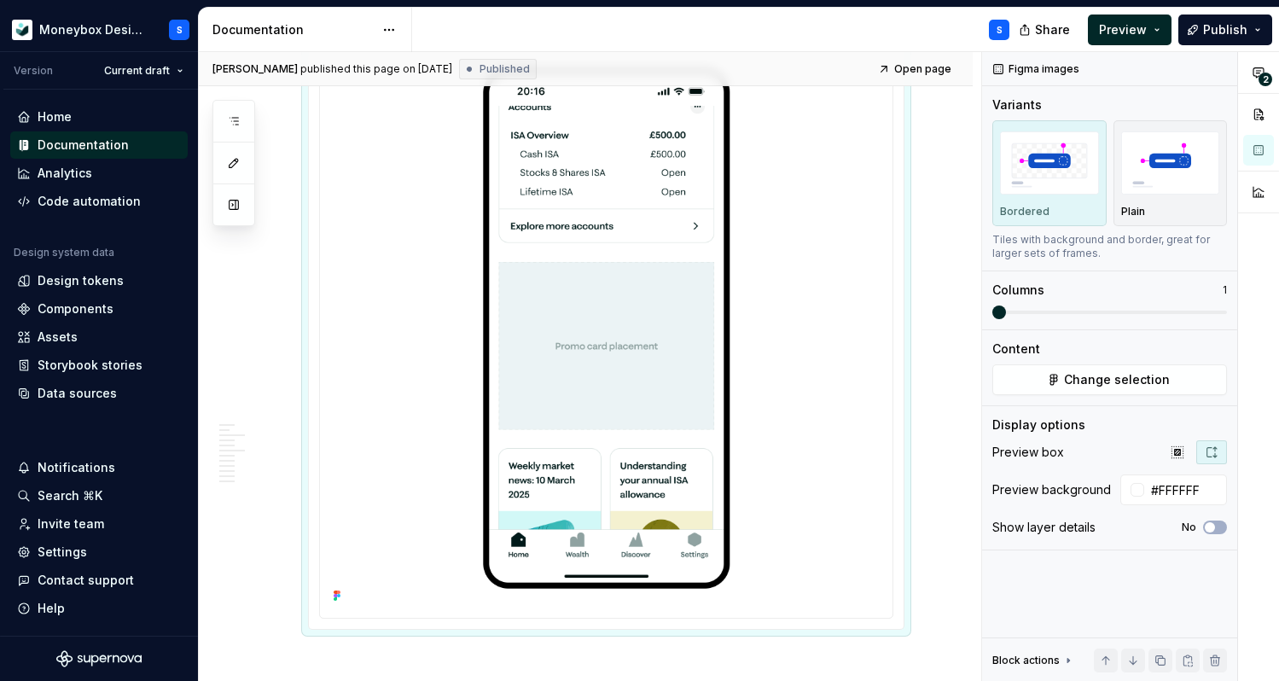
click at [705, 248] on img at bounding box center [606, 328] width 559 height 559
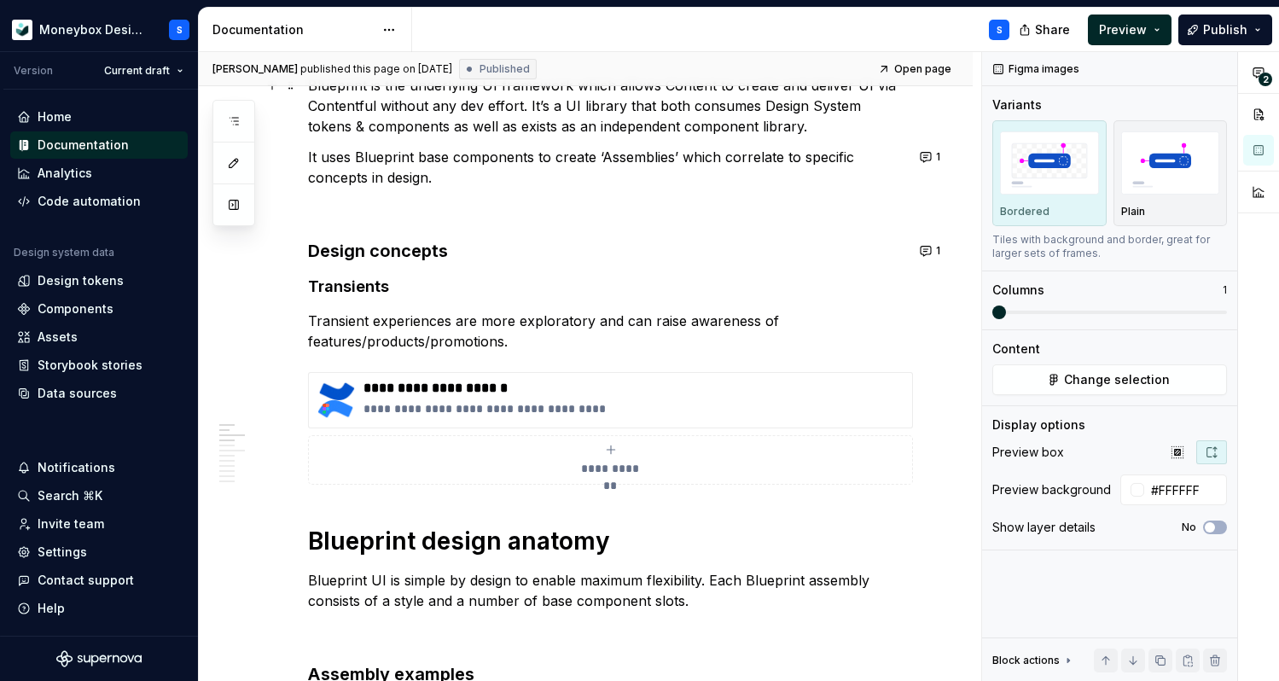
scroll to position [213, 0]
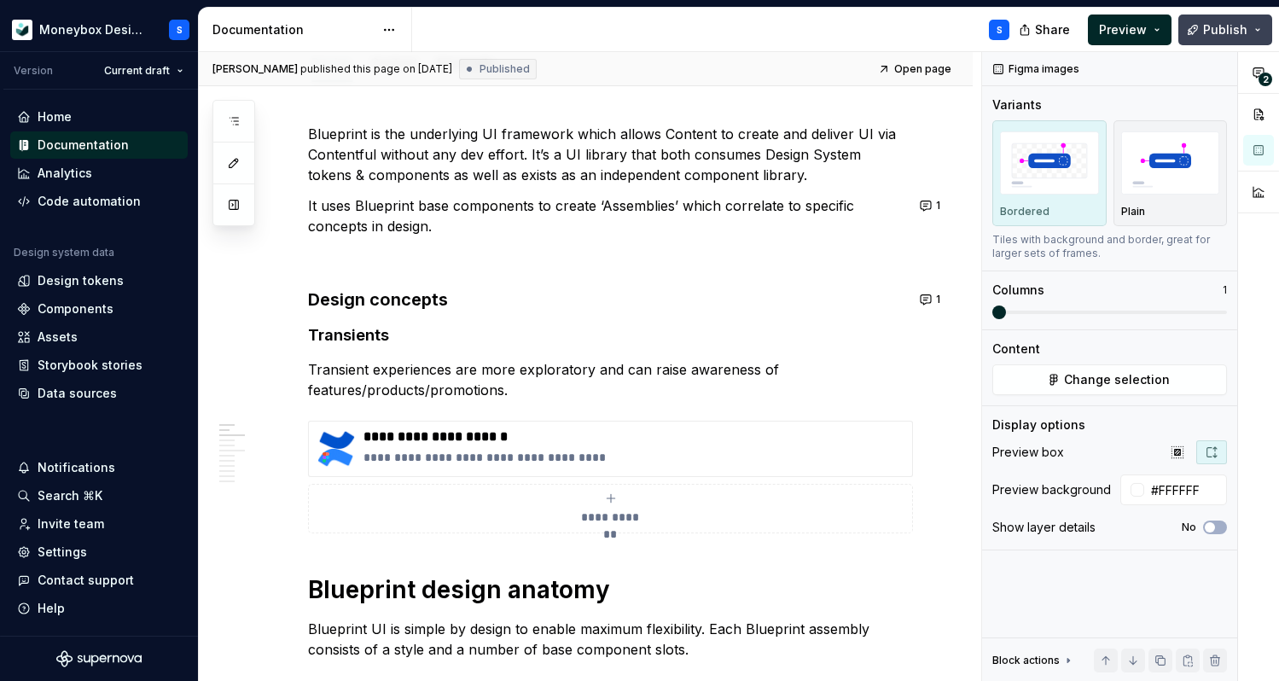
click at [1211, 35] on span "Publish" at bounding box center [1225, 29] width 44 height 17
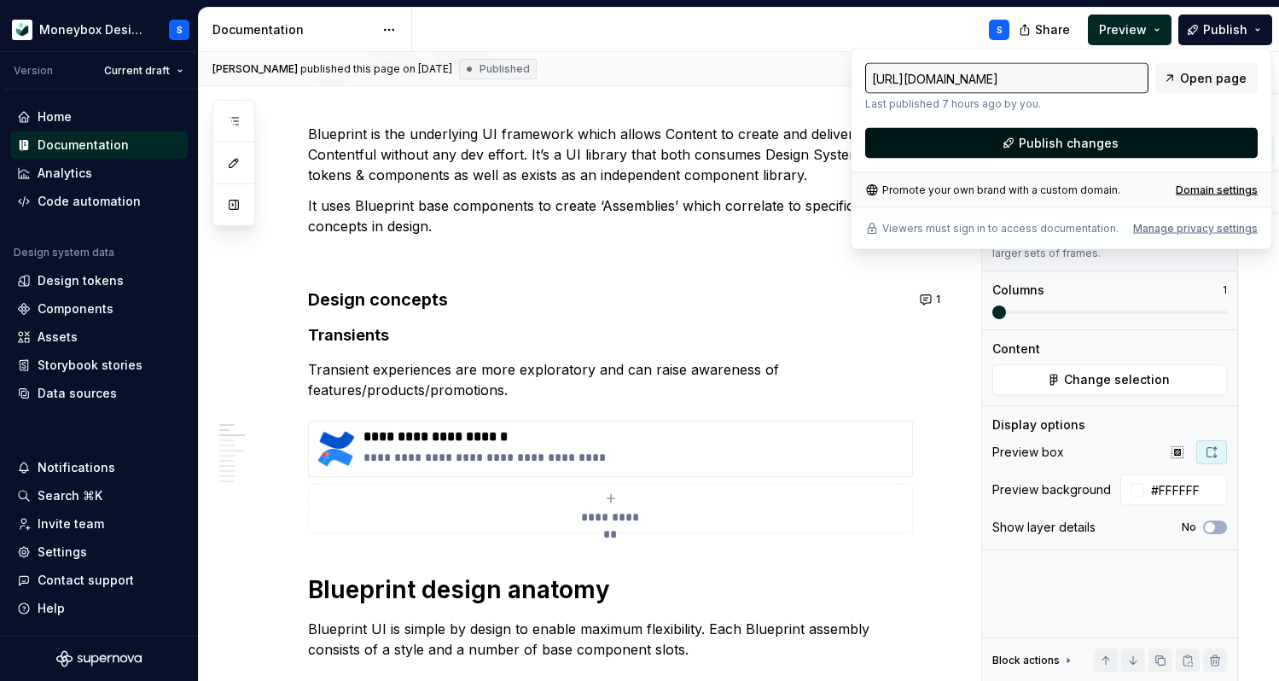
click at [1126, 141] on button "Publish changes" at bounding box center [1061, 143] width 392 height 31
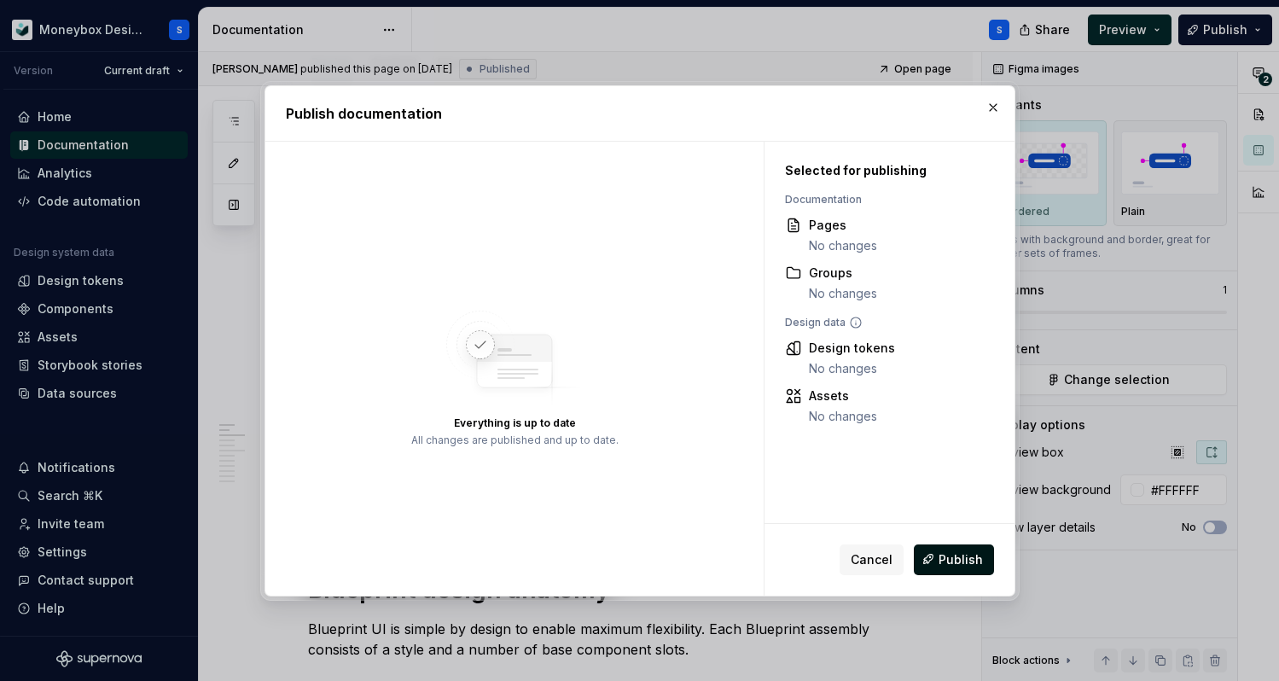
click at [957, 557] on span "Publish" at bounding box center [960, 558] width 44 height 17
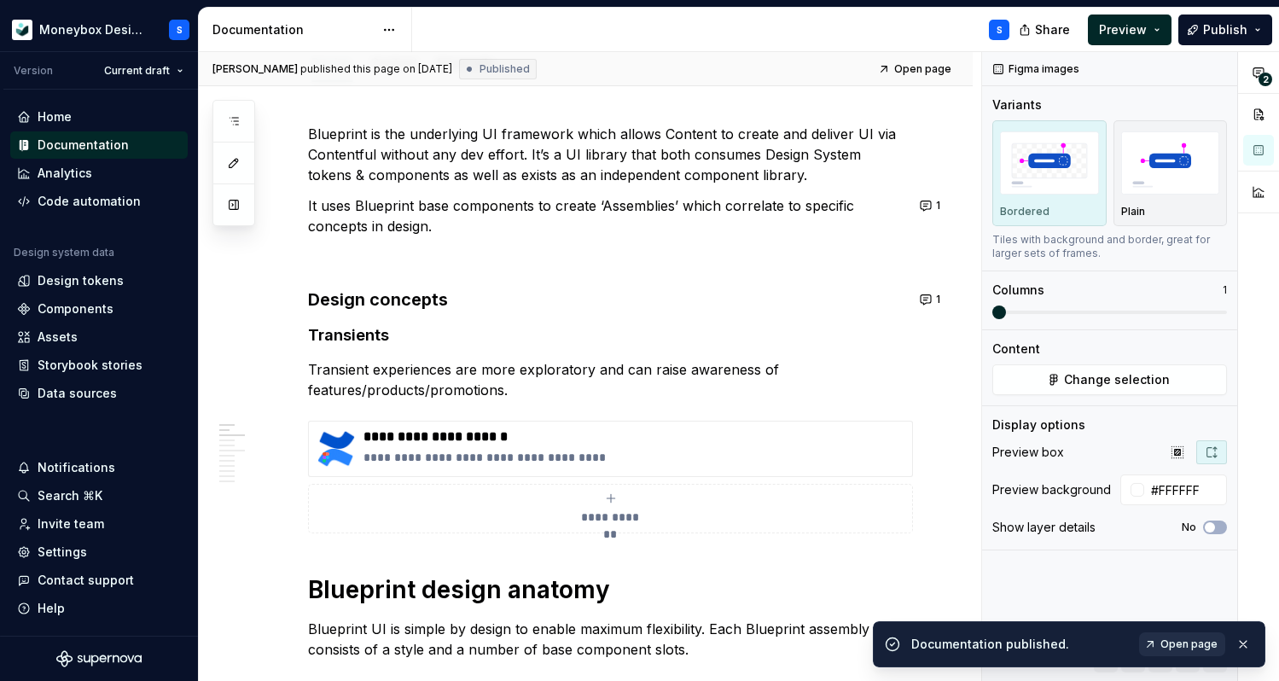
click at [1185, 641] on span "Open page" at bounding box center [1188, 644] width 57 height 14
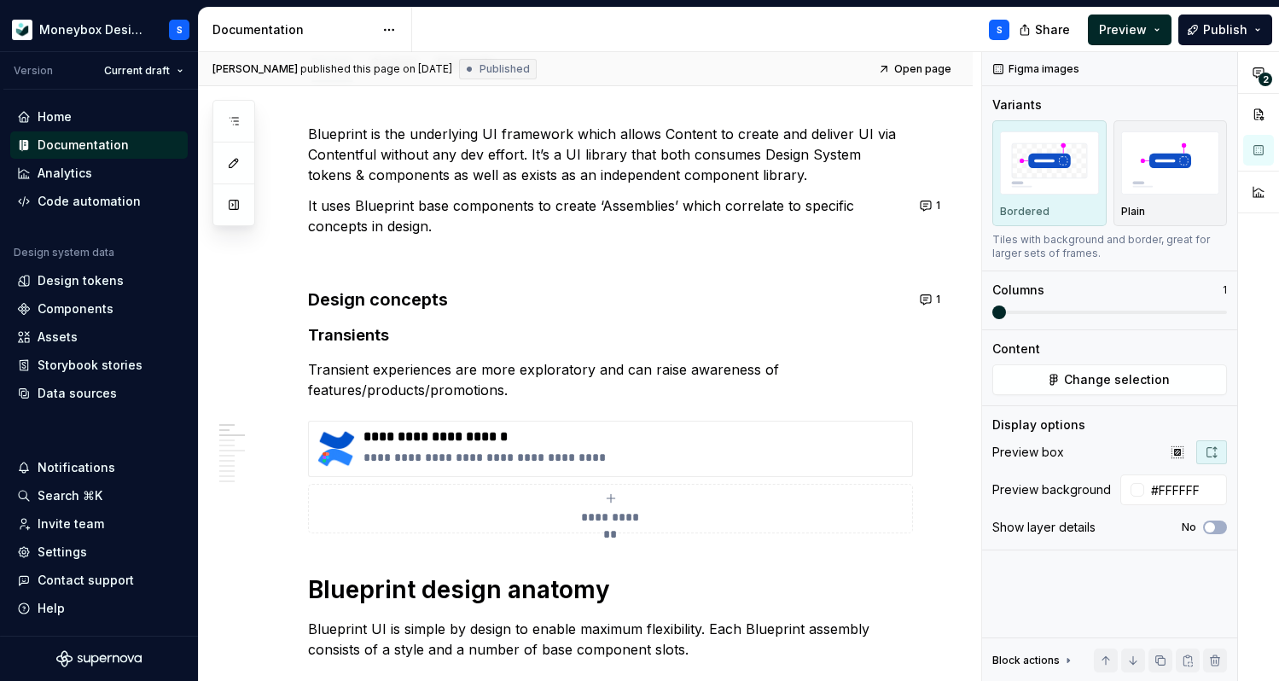
type textarea "*"
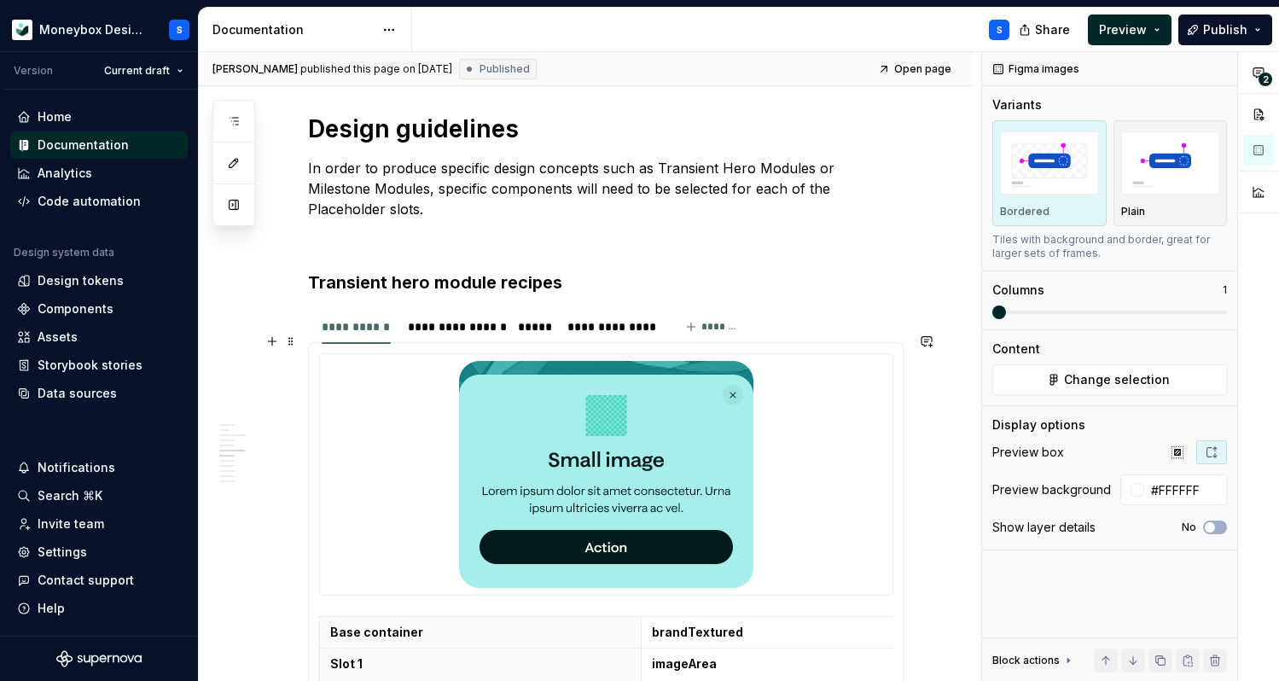
scroll to position [1737, 0]
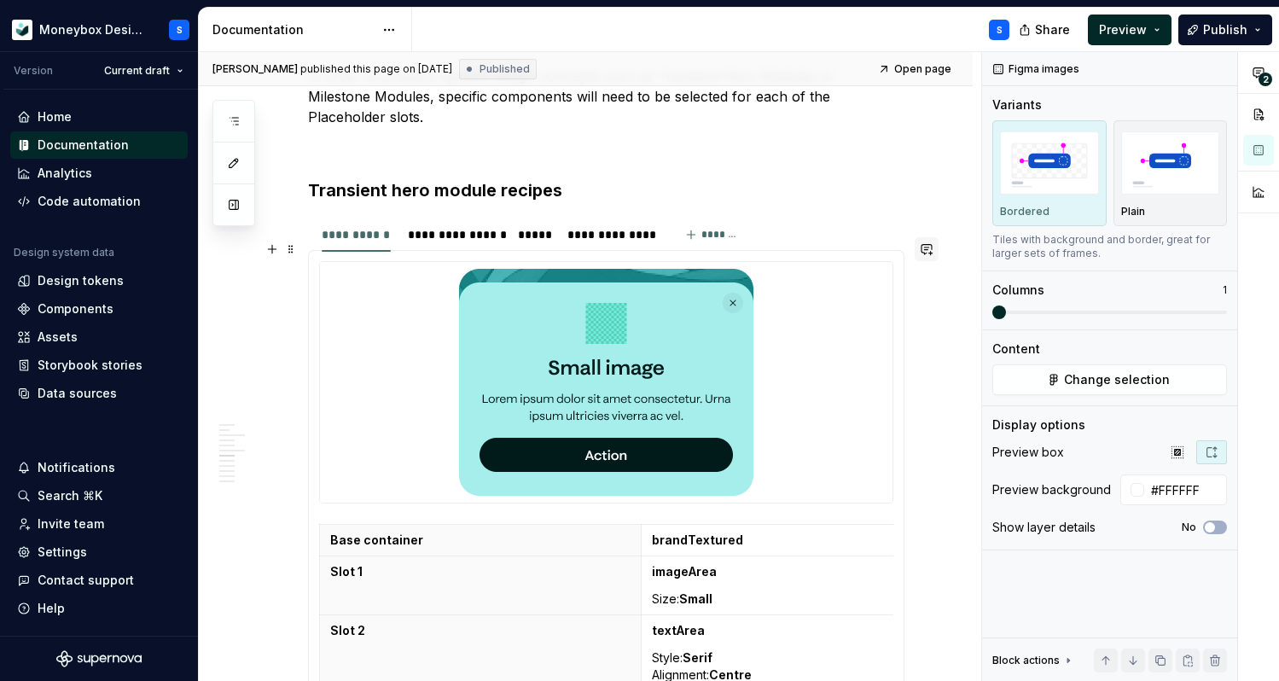
click at [935, 247] on button "button" at bounding box center [926, 249] width 24 height 24
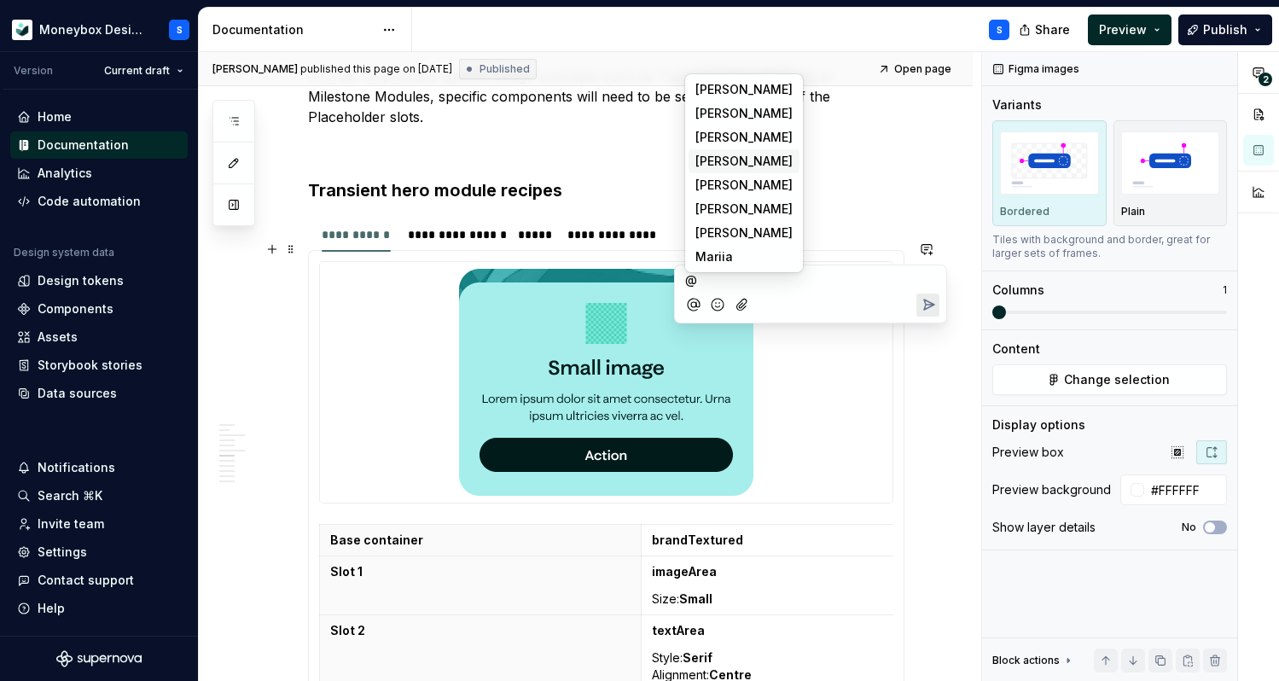
click at [757, 162] on li "D [PERSON_NAME]" at bounding box center [743, 161] width 111 height 24
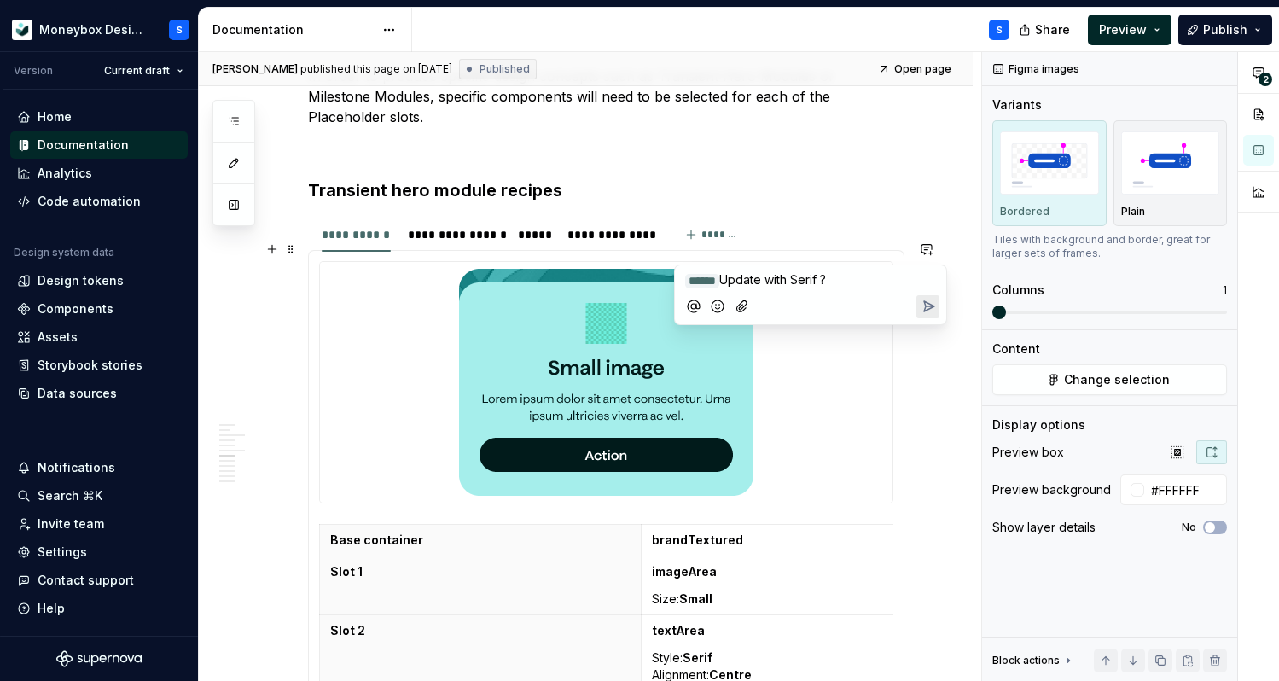
click at [930, 308] on icon "Send" at bounding box center [928, 306] width 17 height 17
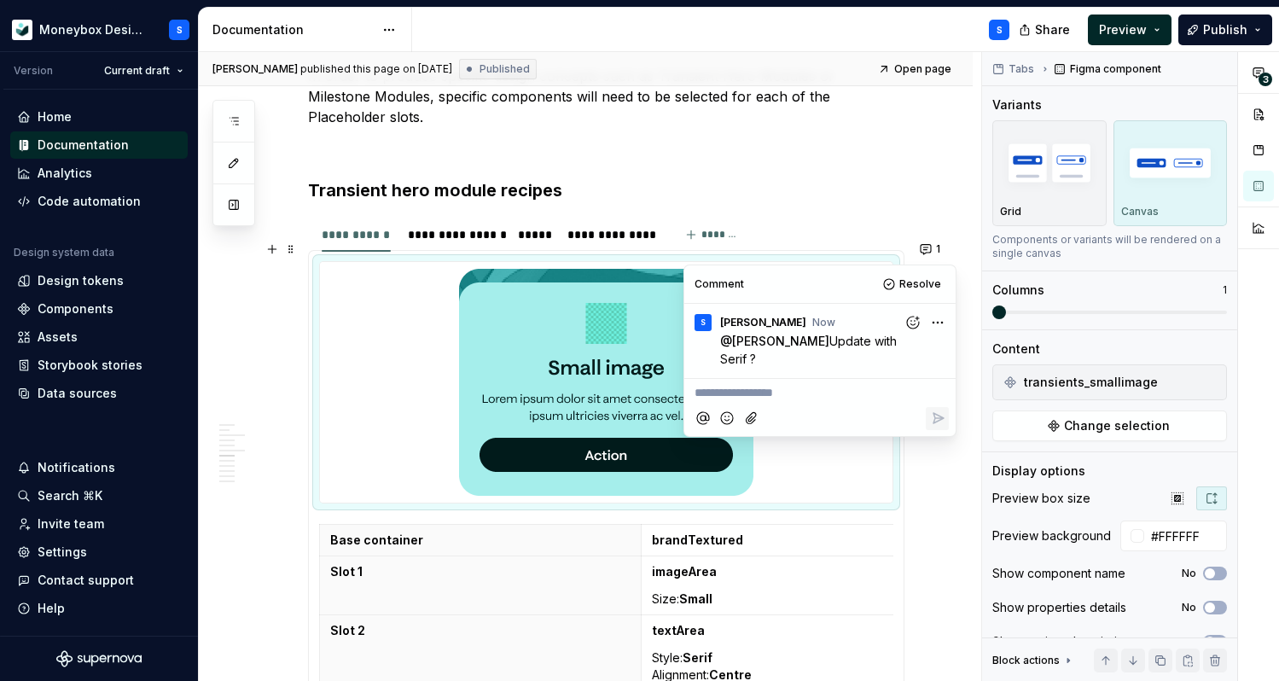
click at [733, 178] on h3 "Transient hero module recipes" at bounding box center [606, 190] width 596 height 24
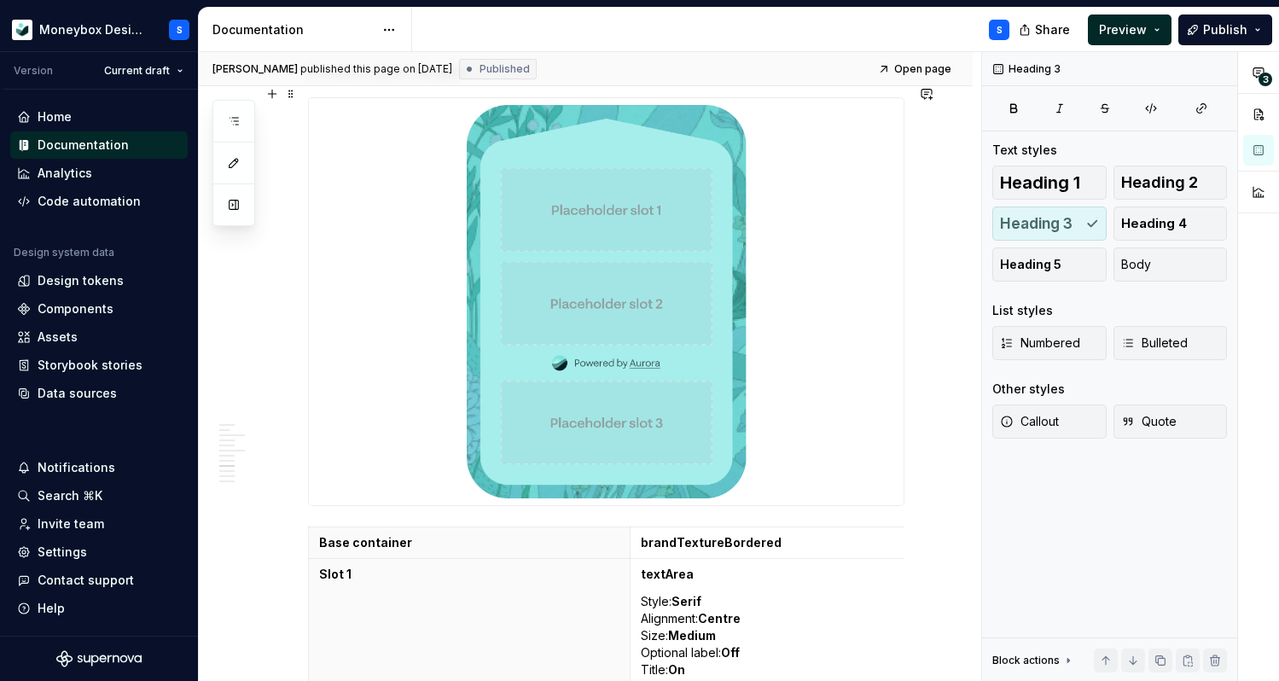
scroll to position [3327, 0]
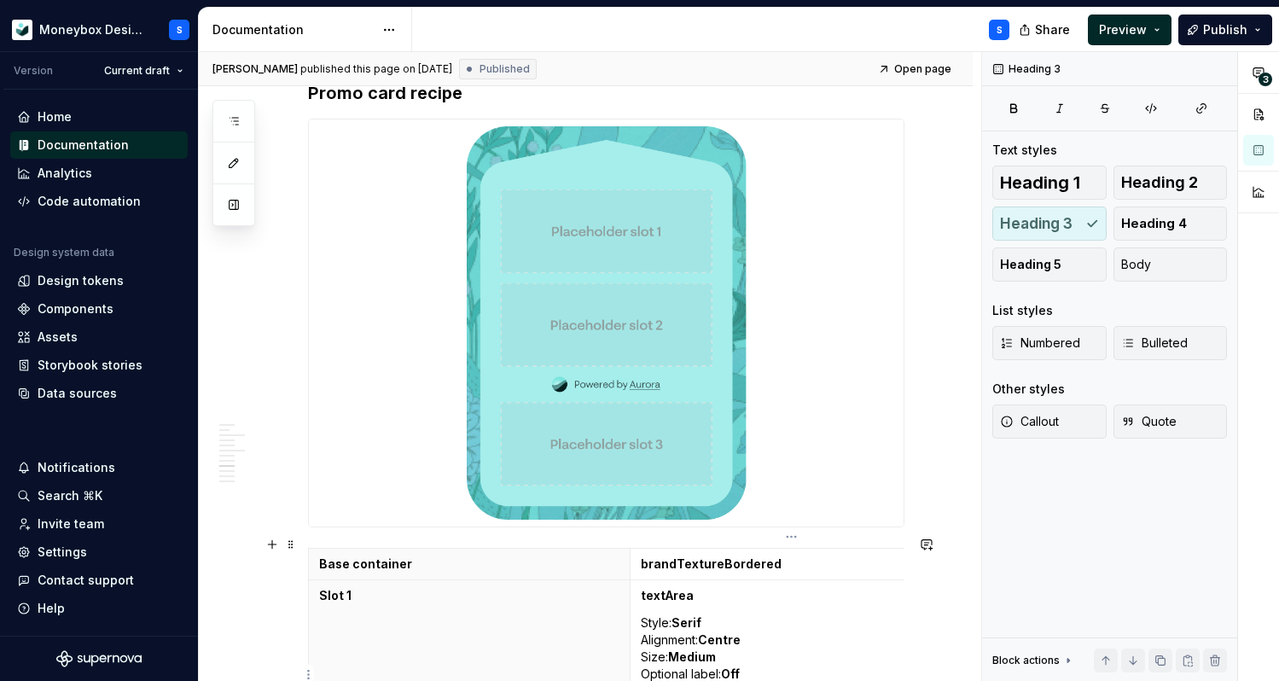
type textarea "*"
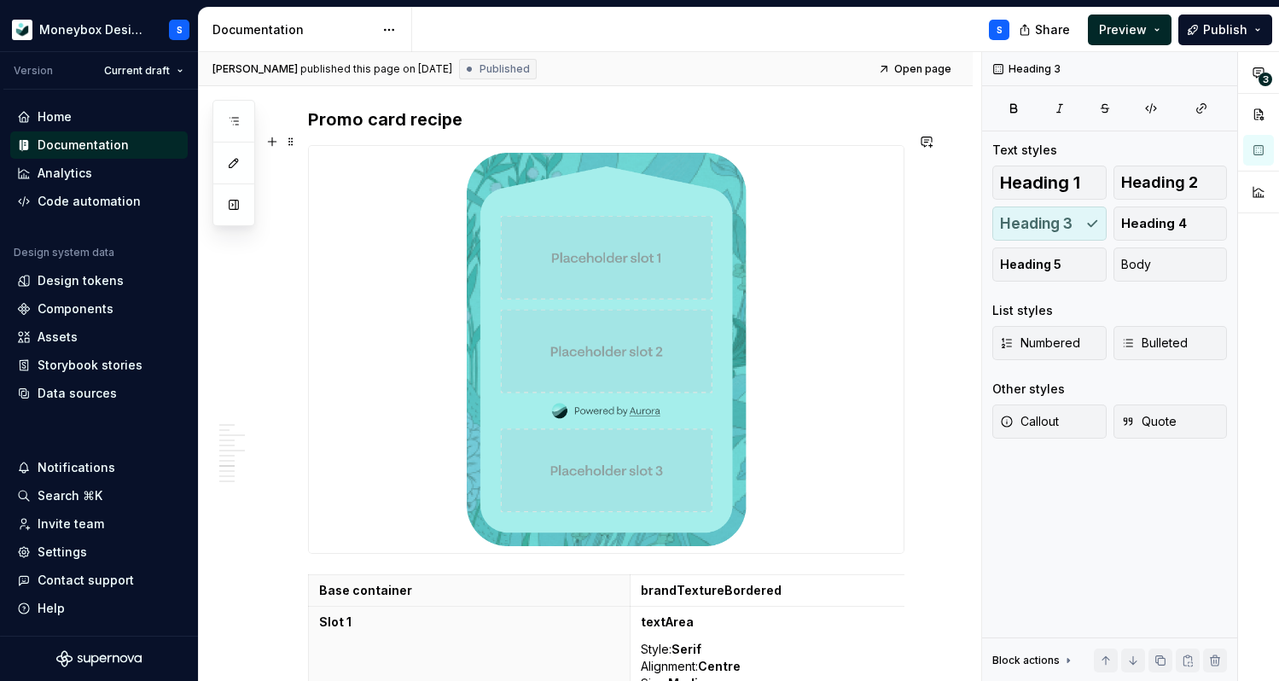
scroll to position [3291, 0]
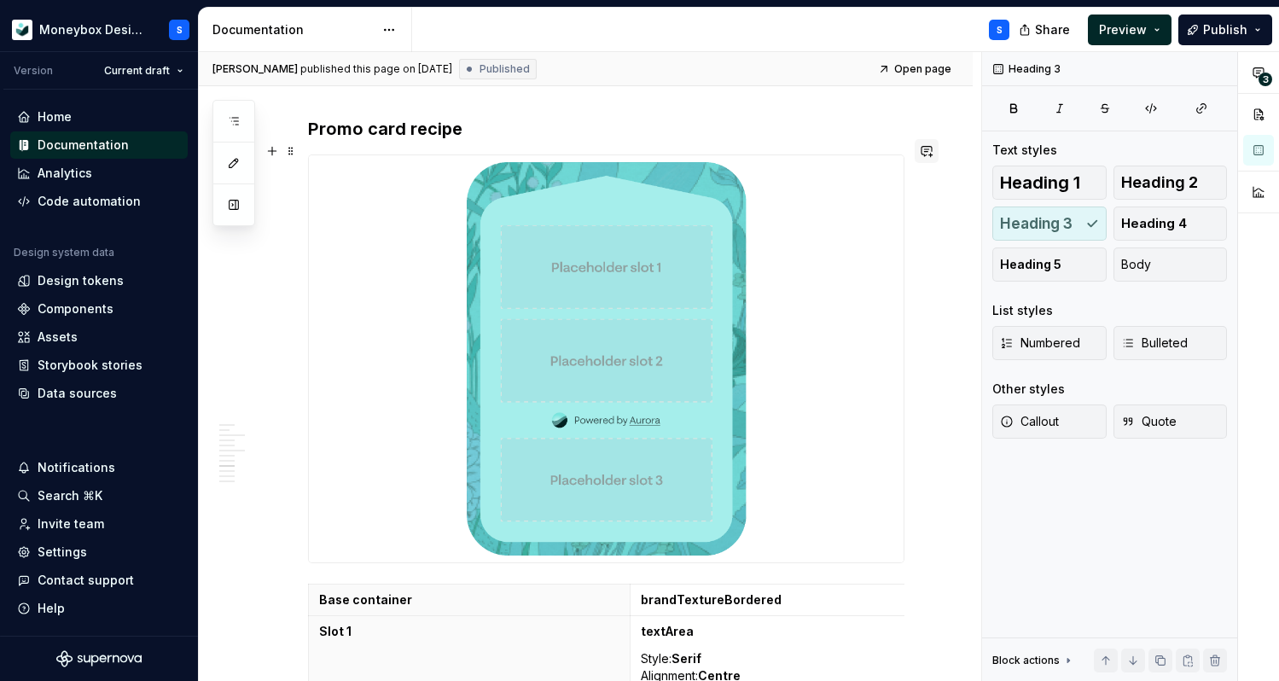
click at [931, 148] on button "button" at bounding box center [926, 151] width 24 height 24
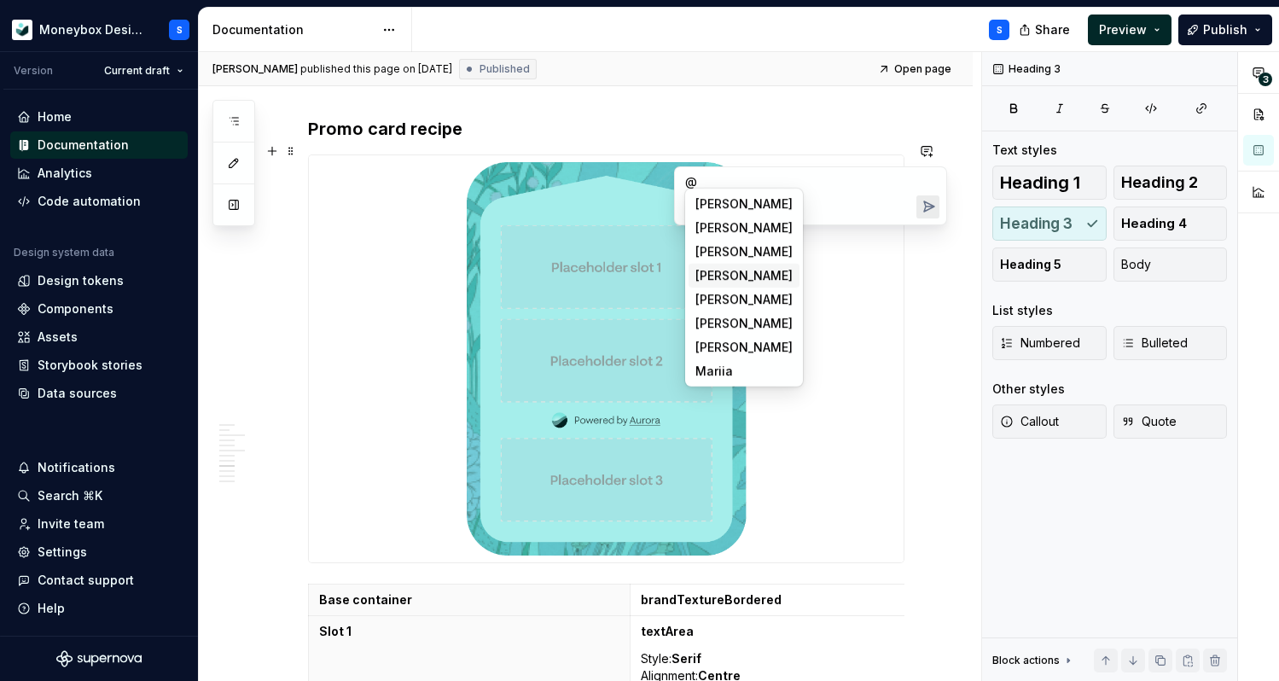
click at [741, 281] on li "D [PERSON_NAME]" at bounding box center [743, 276] width 111 height 24
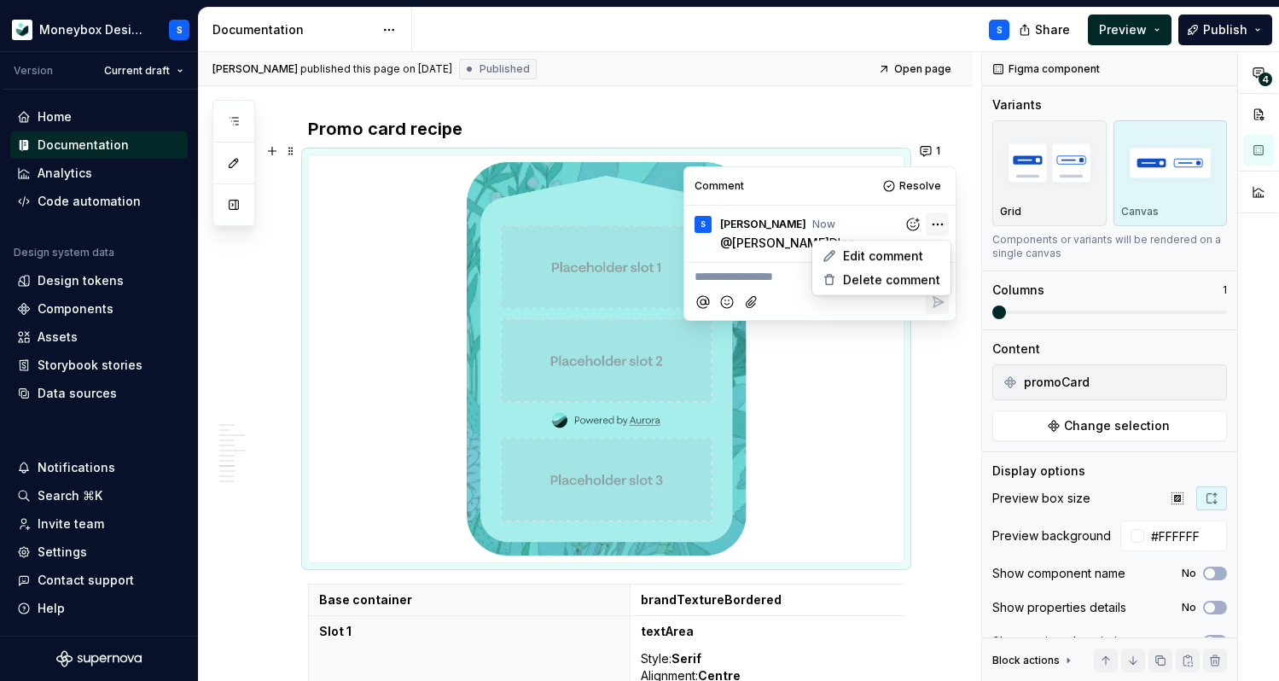
click at [935, 228] on html "Moneybox Design System S Version Current draft Home Documentation Analytics Cod…" at bounding box center [639, 340] width 1279 height 681
click at [910, 252] on span "Edit comment" at bounding box center [883, 255] width 80 height 17
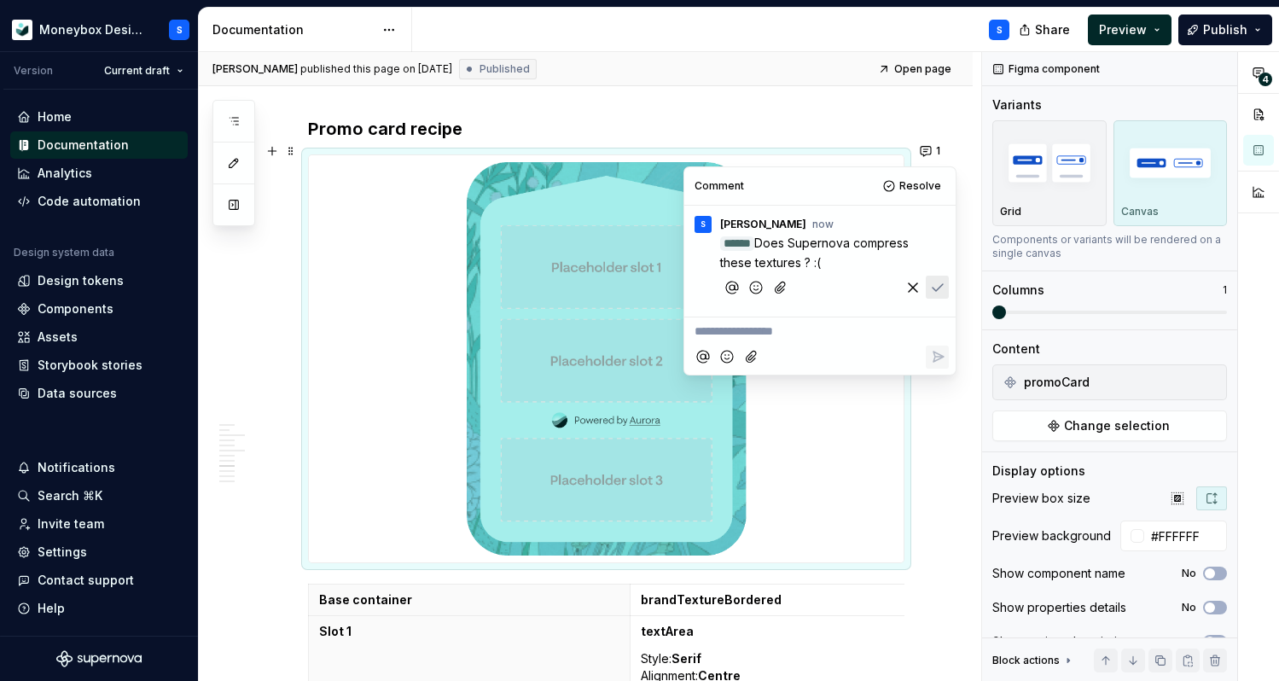
click at [947, 286] on button "Save" at bounding box center [936, 287] width 23 height 23
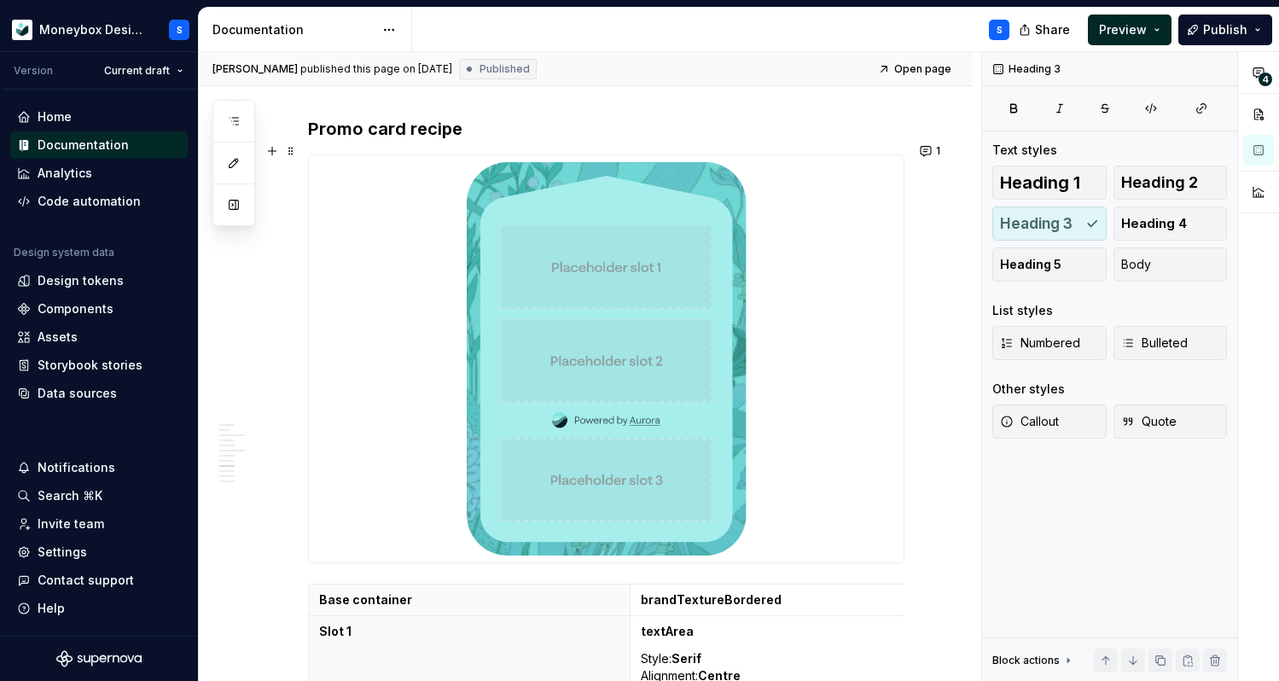
click at [896, 117] on h3 "Promo card recipe" at bounding box center [606, 129] width 596 height 24
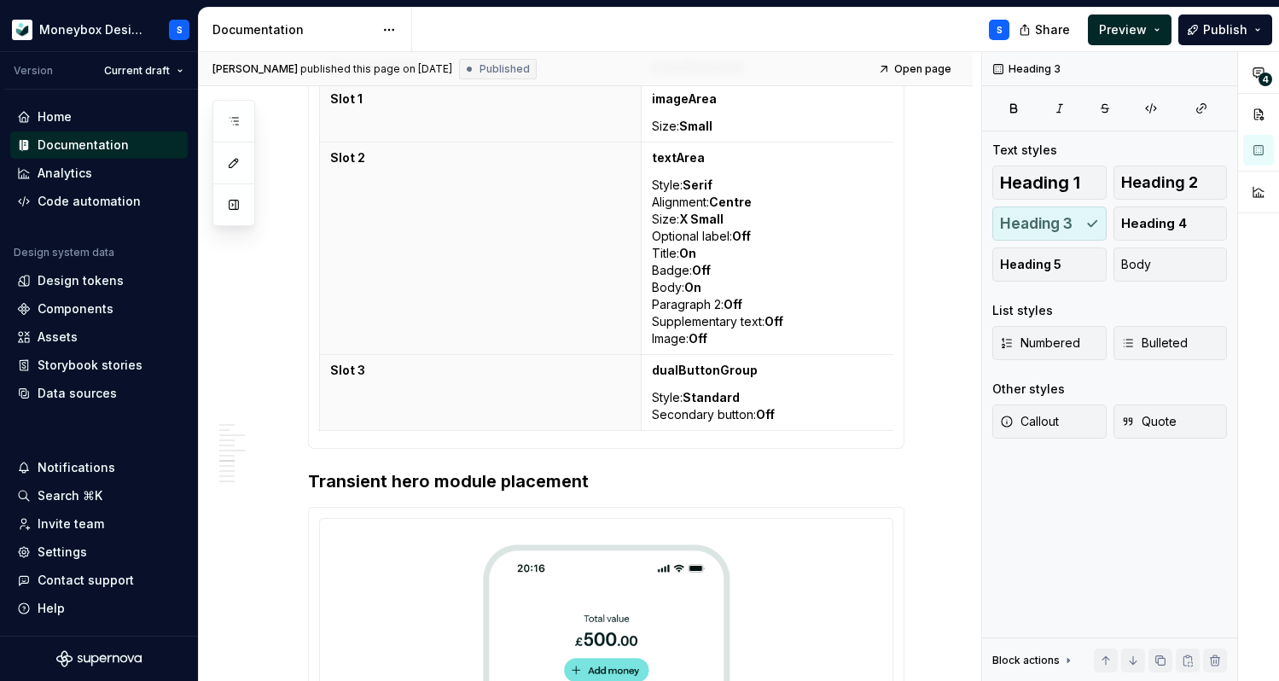
scroll to position [2115, 0]
